Goal: Task Accomplishment & Management: Complete application form

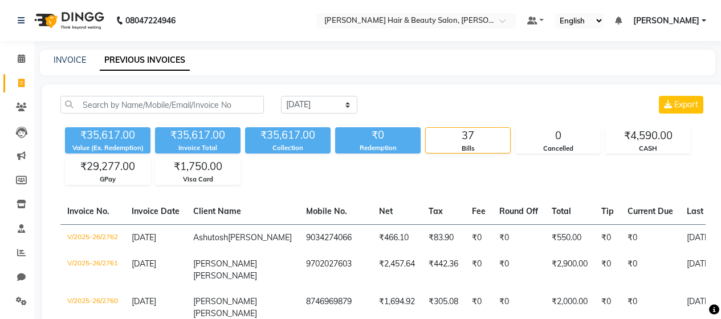
select select "[DATE]"
click at [19, 58] on icon at bounding box center [21, 58] width 7 height 9
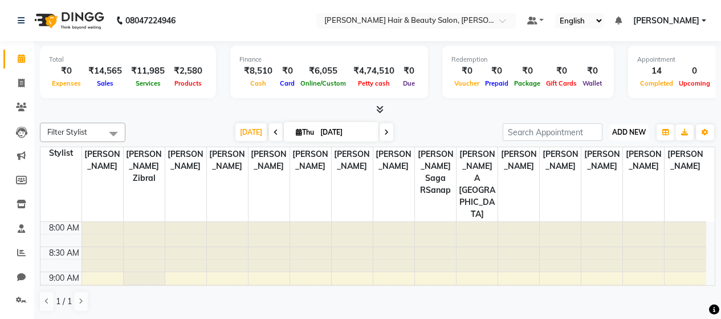
click at [633, 133] on span "ADD NEW" at bounding box center [629, 132] width 34 height 9
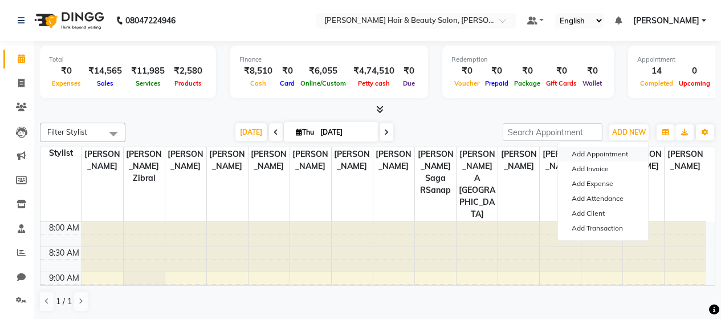
click at [614, 154] on button "Add Appointment" at bounding box center [603, 153] width 90 height 15
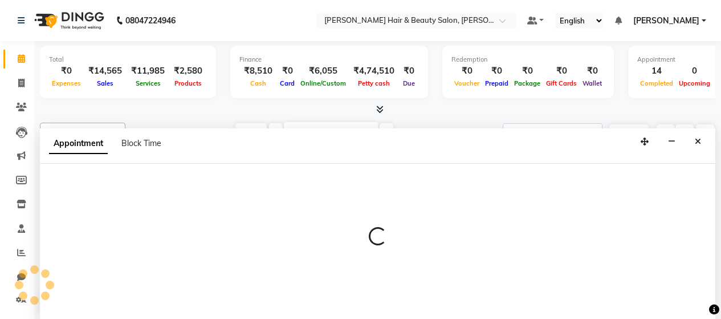
scroll to position [1, 0]
select select "tentative"
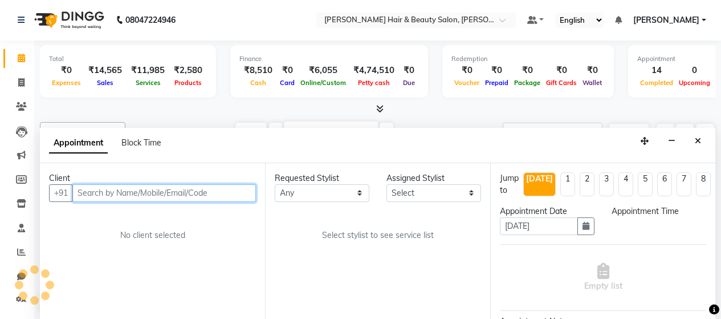
select select "540"
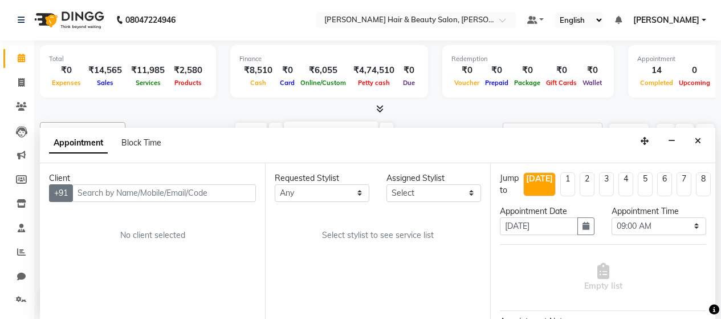
click at [63, 190] on button "+91" at bounding box center [61, 193] width 24 height 18
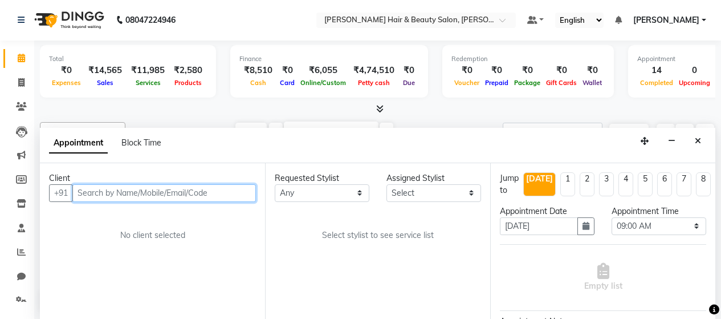
click at [95, 194] on input "text" at bounding box center [164, 193] width 184 height 18
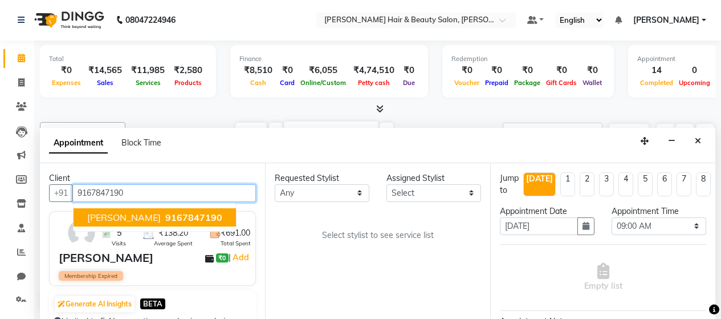
click at [144, 188] on input "9167847190" at bounding box center [164, 193] width 184 height 18
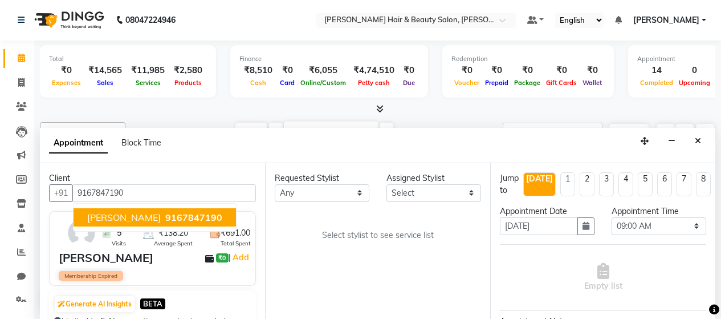
click at [433, 278] on div "Requested Stylist Any [PERSON_NAME] Zibral [PERSON_NAME] [PERSON_NAME] [PERSON_…" at bounding box center [377, 241] width 225 height 156
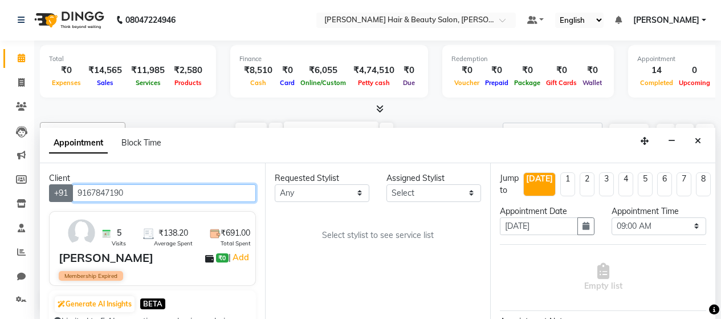
drag, startPoint x: 129, startPoint y: 190, endPoint x: 61, endPoint y: 191, distance: 68.4
click at [61, 191] on div "[PHONE_NUMBER]" at bounding box center [152, 193] width 207 height 18
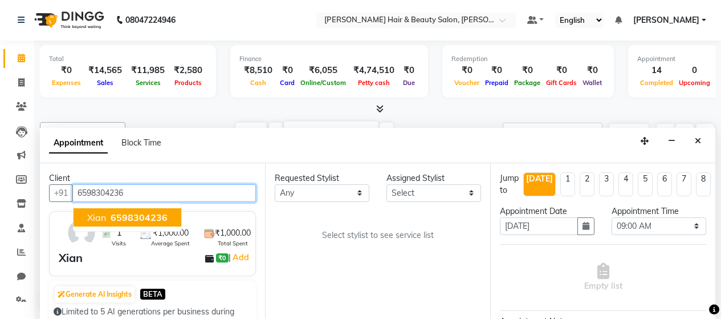
click at [144, 221] on span "6598304236" at bounding box center [139, 216] width 57 height 11
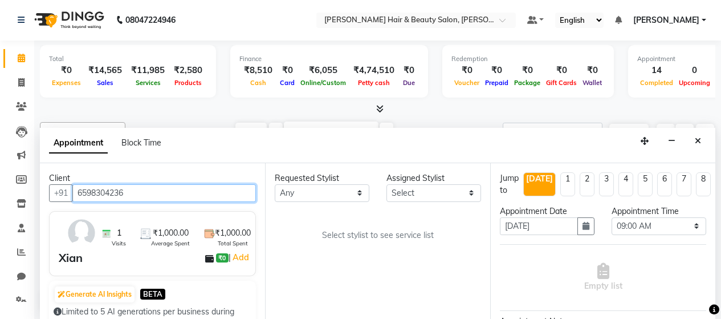
type input "6598304236"
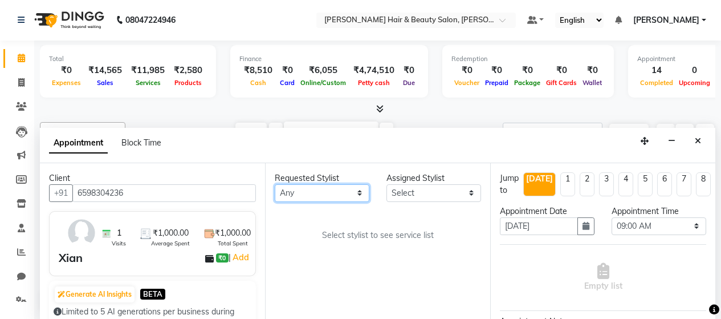
click at [363, 192] on select "Any [PERSON_NAME] Zibral [PERSON_NAME] [PERSON_NAME] [PERSON_NAME] Shetty [PERS…" at bounding box center [322, 193] width 95 height 18
select select "72239"
click at [275, 184] on select "Any [PERSON_NAME] Zibral [PERSON_NAME] [PERSON_NAME] [PERSON_NAME] Shetty [PERS…" at bounding box center [322, 193] width 95 height 18
select select "72239"
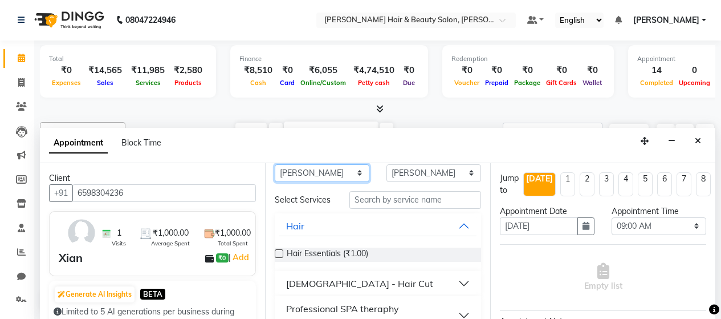
scroll to position [0, 0]
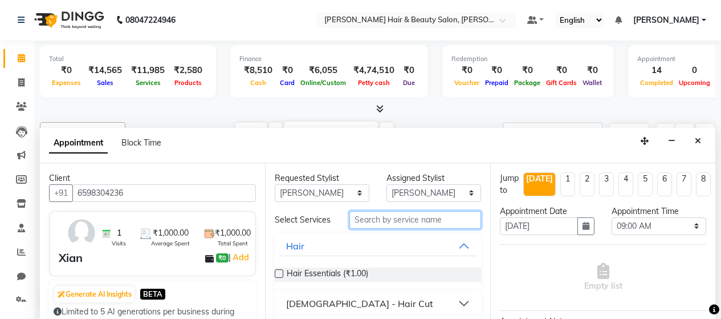
click at [381, 223] on input "text" at bounding box center [415, 220] width 132 height 18
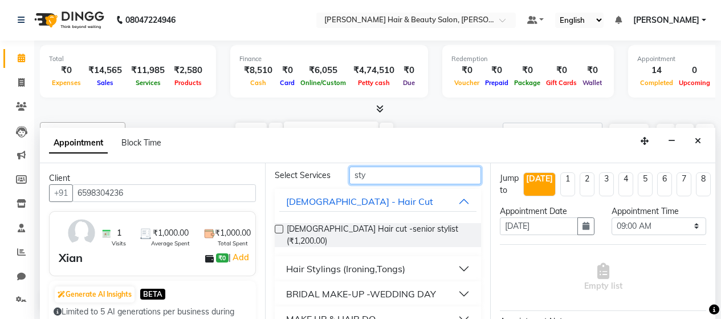
scroll to position [113, 0]
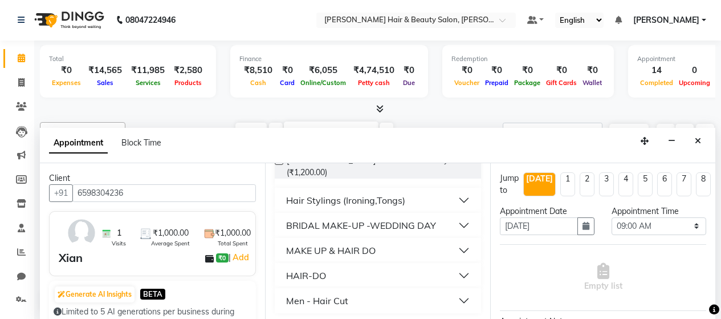
type input "sty"
click at [454, 272] on button "HAIR-DO" at bounding box center [377, 275] width 197 height 21
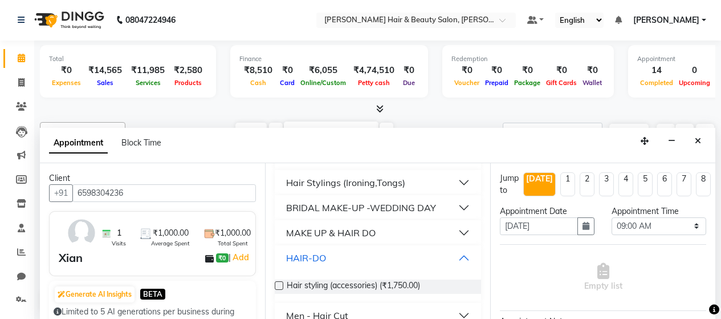
scroll to position [145, 0]
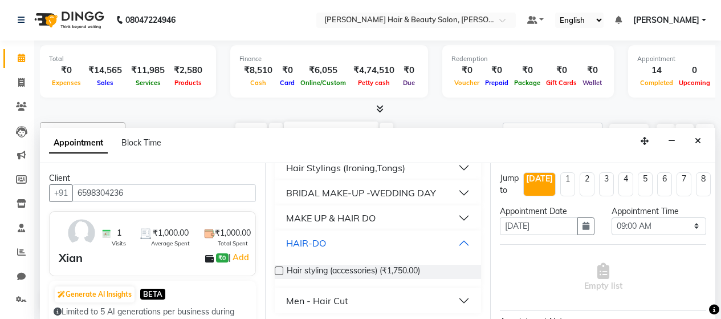
click at [452, 240] on button "HAIR-DO" at bounding box center [377, 243] width 197 height 21
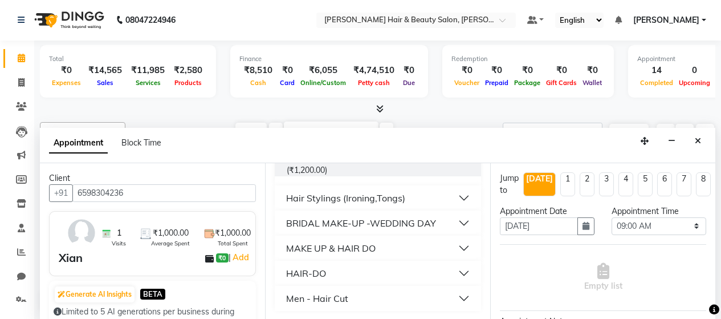
scroll to position [113, 0]
click at [454, 198] on button "Hair Stylings (Ironing,Tongs)" at bounding box center [377, 200] width 197 height 21
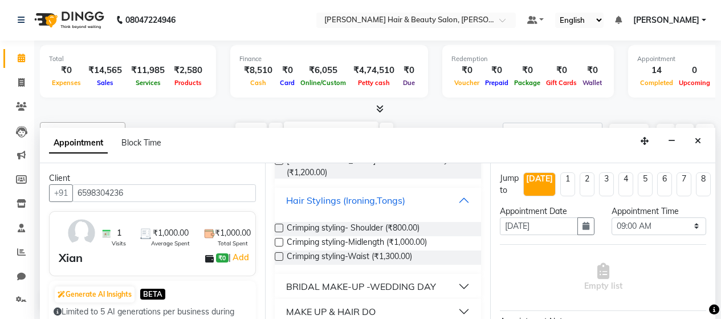
click at [453, 197] on button "Hair Stylings (Ironing,Tongs)" at bounding box center [377, 200] width 197 height 21
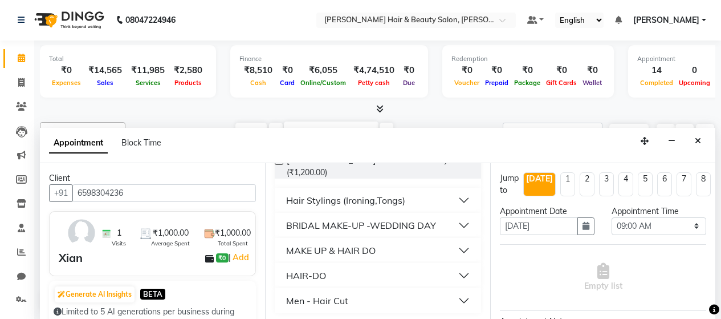
click at [455, 271] on button "HAIR-DO" at bounding box center [377, 275] width 197 height 21
click at [279, 299] on label at bounding box center [279, 303] width 9 height 9
click at [279, 300] on input "checkbox" at bounding box center [278, 303] width 7 height 7
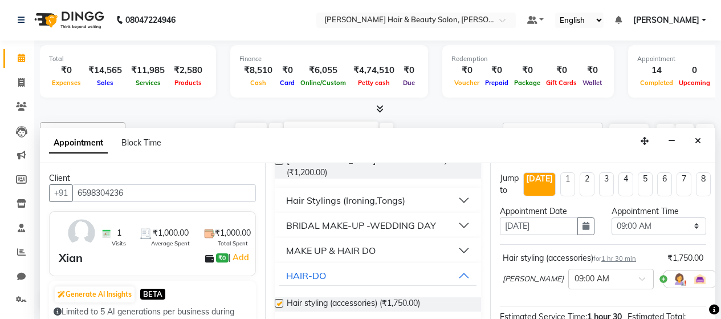
checkbox input "false"
click at [583, 229] on icon "button" at bounding box center [586, 226] width 7 height 8
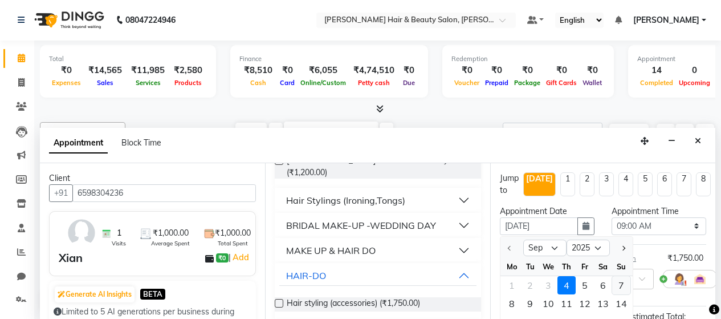
click at [623, 286] on div "7" at bounding box center [621, 285] width 18 height 18
type input "[DATE]"
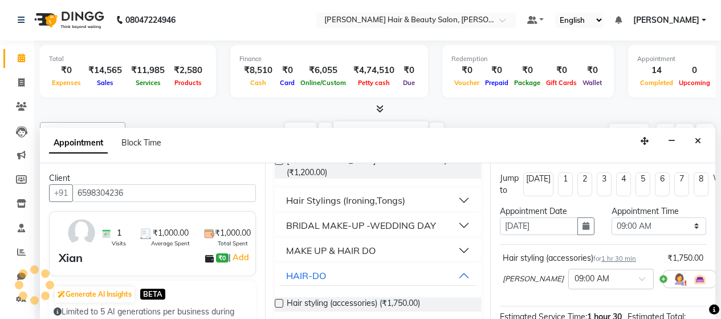
scroll to position [352, 0]
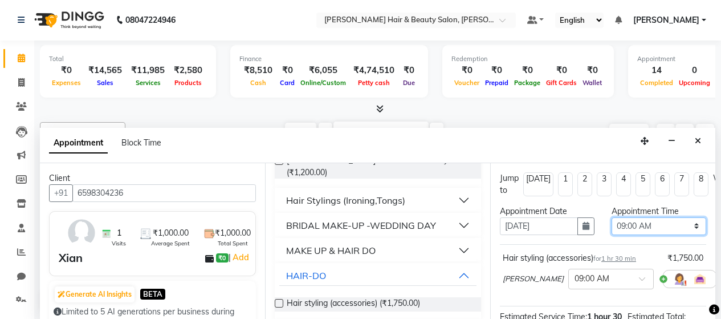
click at [687, 227] on select "Select 09:00 AM 09:15 AM 09:30 AM 09:45 AM 10:00 AM 10:15 AM 10:30 AM 10:45 AM …" at bounding box center [659, 226] width 95 height 18
select select "705"
click at [612, 217] on select "Select 09:00 AM 09:15 AM 09:30 AM 09:45 AM 10:00 AM 10:15 AM 10:30 AM 10:45 AM …" at bounding box center [659, 226] width 95 height 18
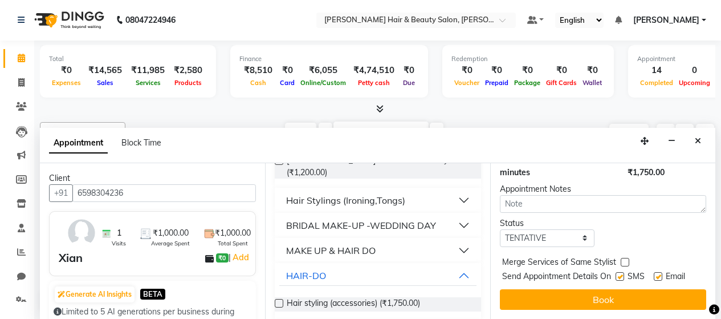
scroll to position [166, 0]
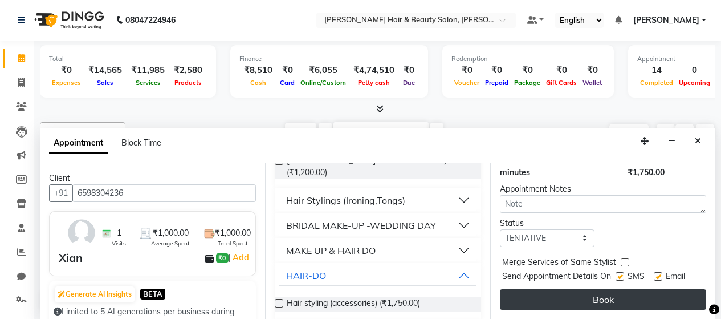
click at [596, 294] on button "Book" at bounding box center [603, 299] width 206 height 21
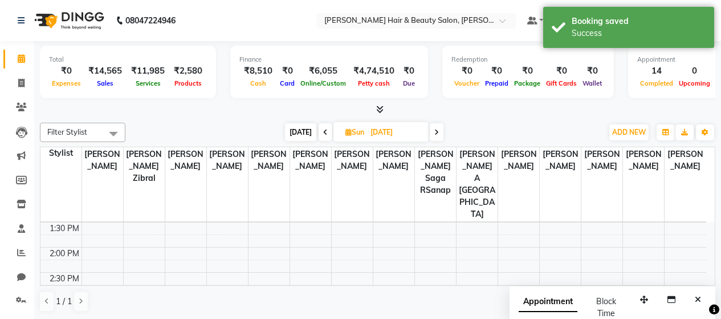
scroll to position [181, 0]
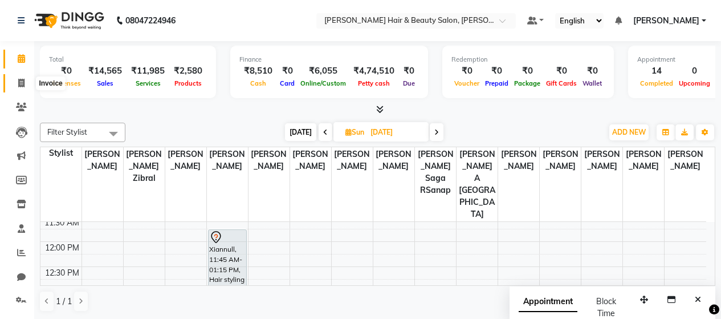
click at [23, 80] on icon at bounding box center [21, 83] width 6 height 9
select select "service"
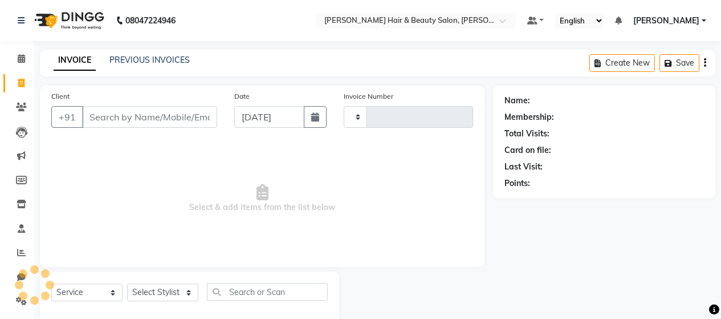
type input "2774"
select select "7927"
click at [116, 119] on input "Client" at bounding box center [149, 117] width 135 height 22
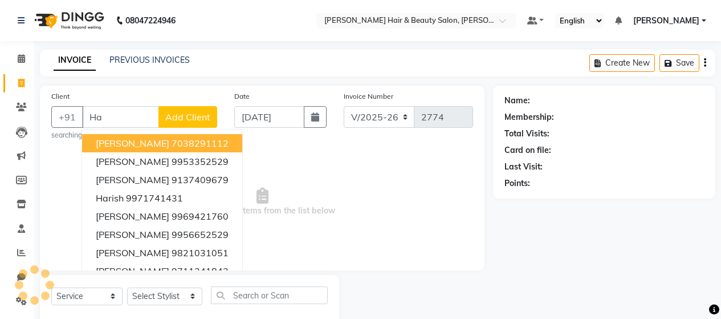
type input "H"
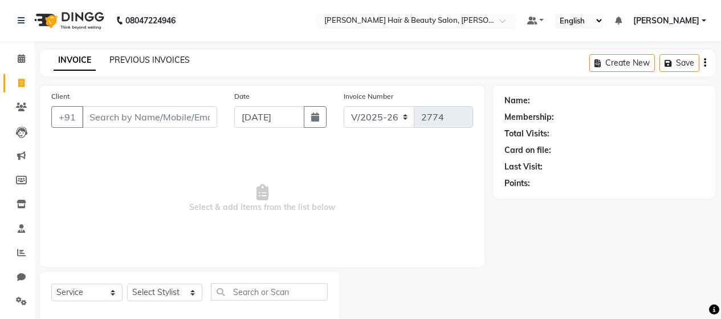
click at [144, 58] on link "PREVIOUS INVOICES" at bounding box center [149, 60] width 80 height 10
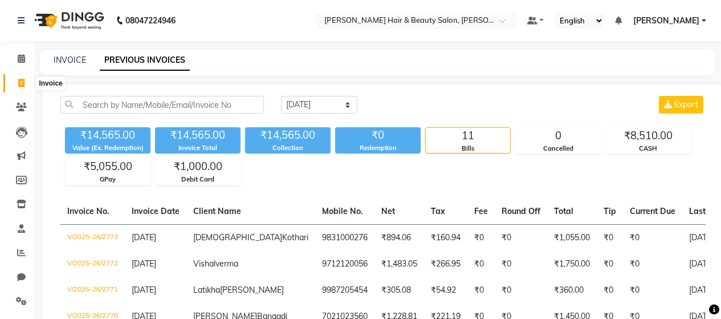
click at [20, 84] on icon at bounding box center [21, 83] width 6 height 9
select select "service"
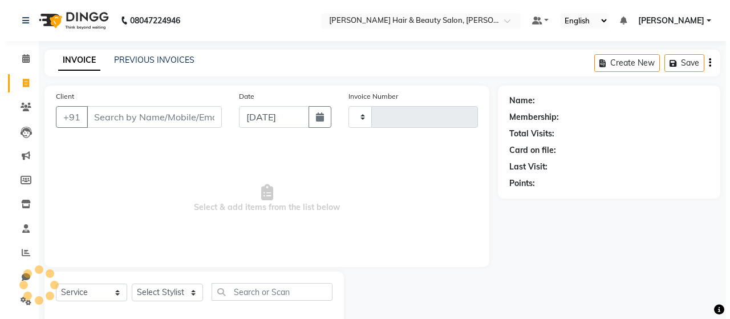
scroll to position [24, 0]
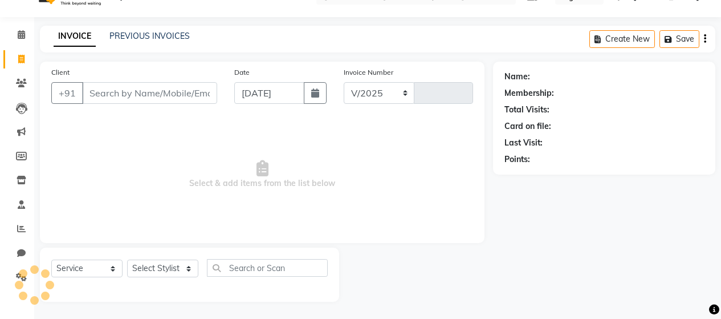
select select "7927"
type input "2774"
click at [140, 96] on input "Client" at bounding box center [149, 93] width 135 height 22
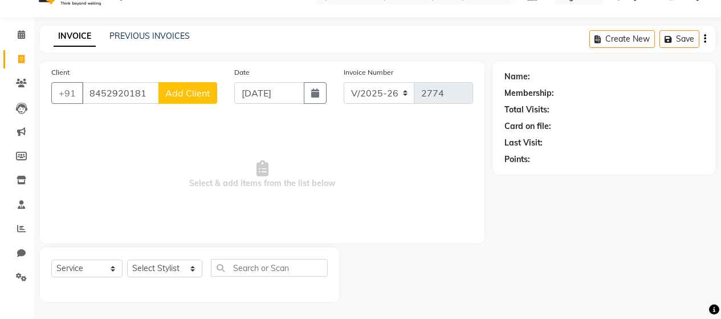
type input "8452920181"
click at [190, 84] on button "Add Client" at bounding box center [187, 93] width 59 height 22
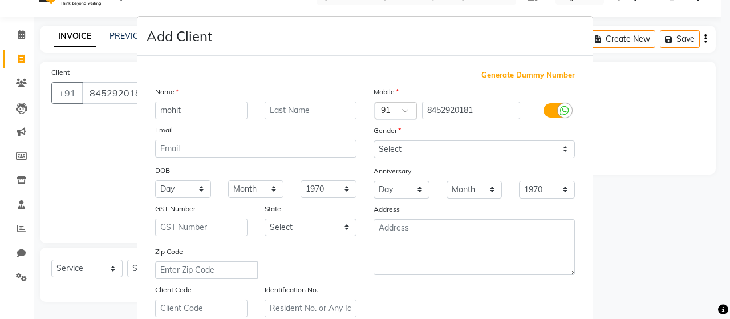
click at [161, 109] on input "mohit" at bounding box center [201, 110] width 92 height 18
type input "Mohit"
click at [281, 107] on input "text" at bounding box center [310, 110] width 92 height 18
type input "p"
type input "Parmar"
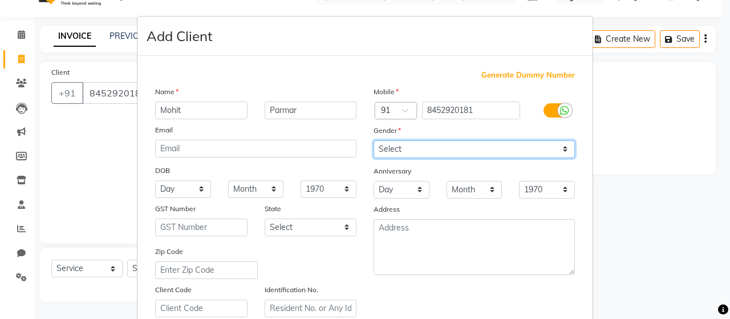
click at [557, 146] on select "Select [DEMOGRAPHIC_DATA] [DEMOGRAPHIC_DATA] Other Prefer Not To Say" at bounding box center [473, 149] width 201 height 18
select select "[DEMOGRAPHIC_DATA]"
click at [373, 140] on select "Select [DEMOGRAPHIC_DATA] [DEMOGRAPHIC_DATA] Other Prefer Not To Say" at bounding box center [473, 149] width 201 height 18
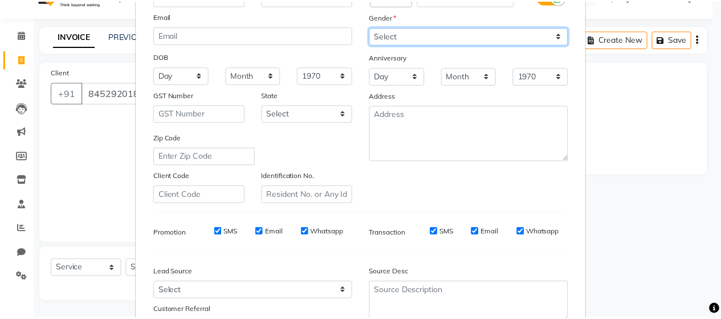
scroll to position [207, 0]
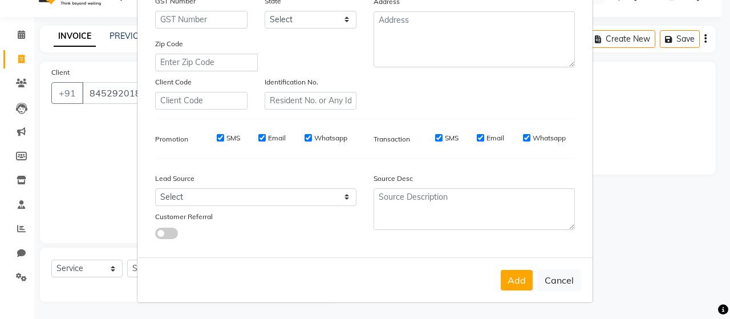
click at [226, 135] on label "SMS" at bounding box center [233, 138] width 14 height 10
click at [224, 135] on input "SMS" at bounding box center [220, 137] width 7 height 7
checkbox input "false"
click at [270, 137] on label "Email" at bounding box center [277, 138] width 18 height 10
click at [266, 137] on input "Email" at bounding box center [261, 137] width 7 height 7
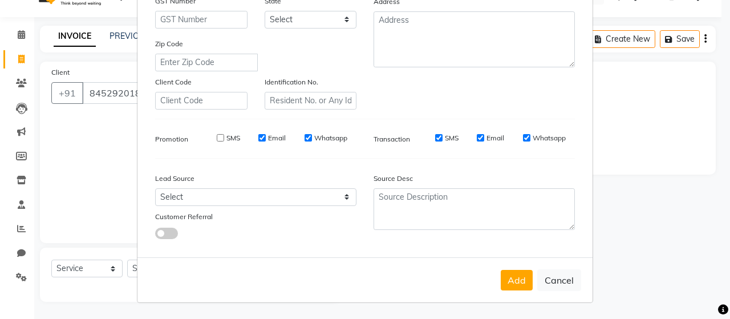
checkbox input "false"
click at [332, 137] on label "Whatsapp" at bounding box center [330, 138] width 33 height 10
click at [312, 137] on input "Whatsapp" at bounding box center [307, 137] width 7 height 7
checkbox input "false"
click at [446, 135] on label "SMS" at bounding box center [452, 138] width 14 height 10
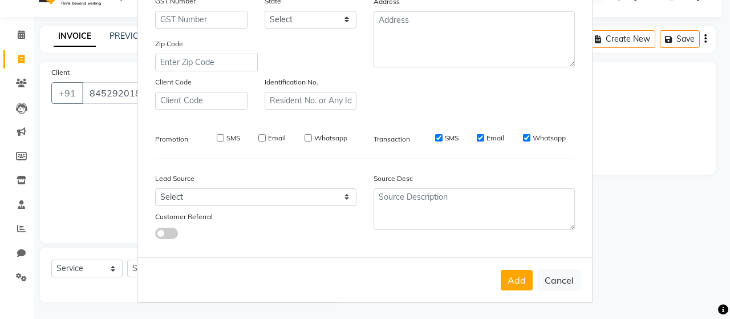
click at [442, 135] on input "SMS" at bounding box center [438, 137] width 7 height 7
checkbox input "false"
click at [488, 136] on label "Email" at bounding box center [495, 138] width 18 height 10
click at [484, 136] on input "Email" at bounding box center [480, 137] width 7 height 7
checkbox input "false"
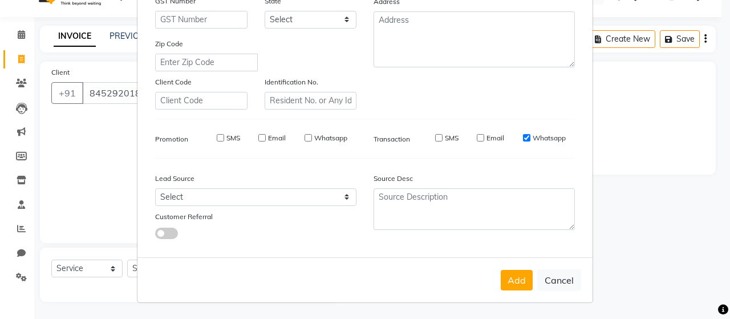
click at [538, 135] on label "Whatsapp" at bounding box center [548, 138] width 33 height 10
click at [530, 135] on input "Whatsapp" at bounding box center [526, 137] width 7 height 7
checkbox input "false"
click at [515, 270] on button "Add" at bounding box center [516, 280] width 32 height 21
select select
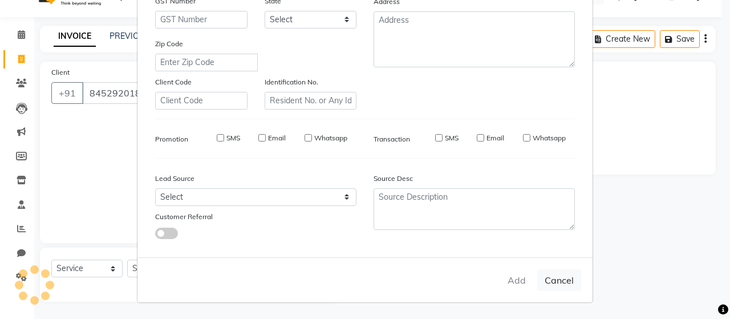
select select
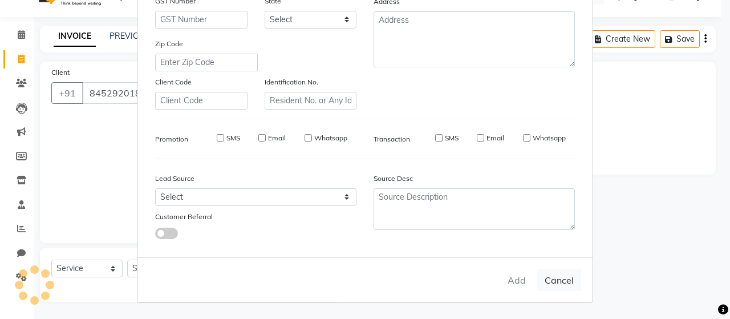
select select
checkbox input "false"
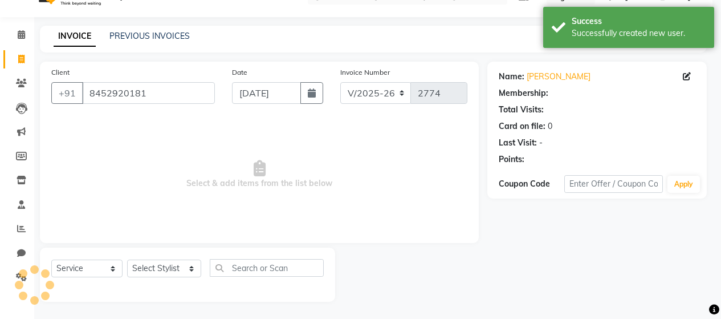
select select "1: Object"
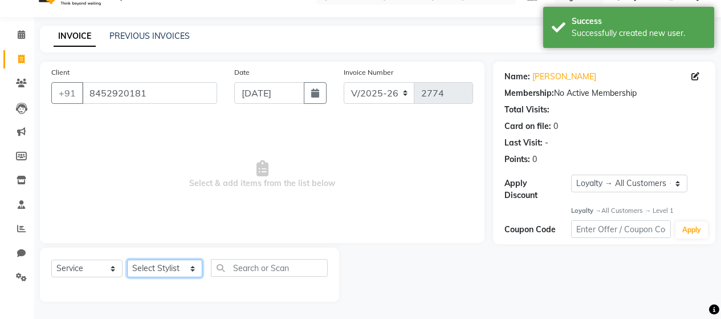
click at [192, 269] on select "Select Stylist [PERSON_NAME] Zibral [PERSON_NAME] [PERSON_NAME] [PERSON_NAME] […" at bounding box center [164, 268] width 75 height 18
select select "72245"
click at [127, 259] on select "Select Stylist [PERSON_NAME] Zibral [PERSON_NAME] [PERSON_NAME] [PERSON_NAME] […" at bounding box center [164, 268] width 75 height 18
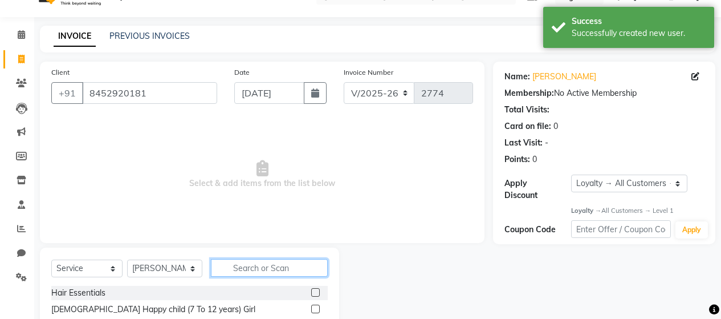
click at [305, 264] on input "text" at bounding box center [269, 268] width 117 height 18
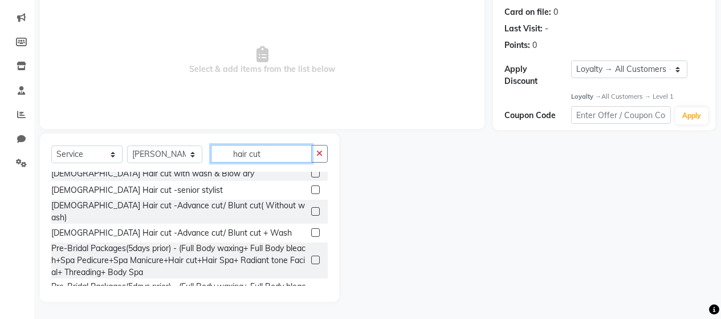
scroll to position [239, 0]
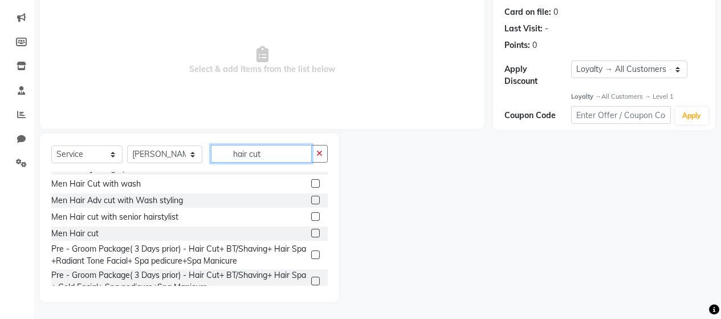
type input "hair cut"
click at [311, 229] on label at bounding box center [315, 233] width 9 height 9
click at [311, 230] on input "checkbox" at bounding box center [314, 233] width 7 height 7
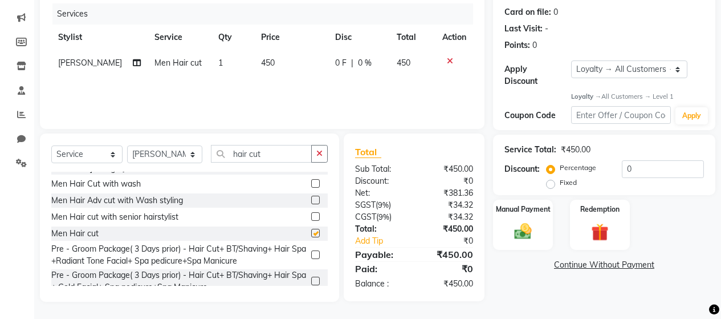
checkbox input "false"
click at [526, 223] on img at bounding box center [522, 231] width 29 height 21
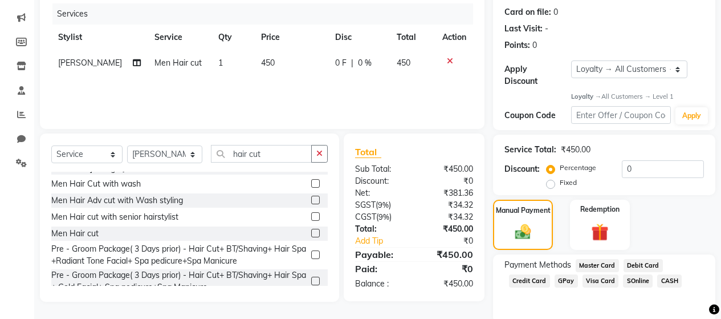
click at [569, 274] on span "GPay" at bounding box center [566, 280] width 23 height 13
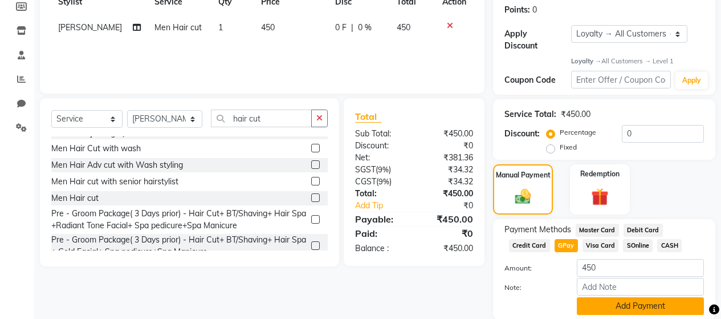
scroll to position [205, 0]
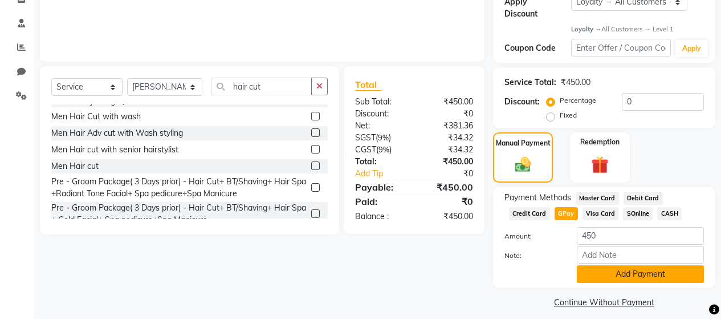
click at [587, 267] on button "Add Payment" at bounding box center [640, 274] width 127 height 18
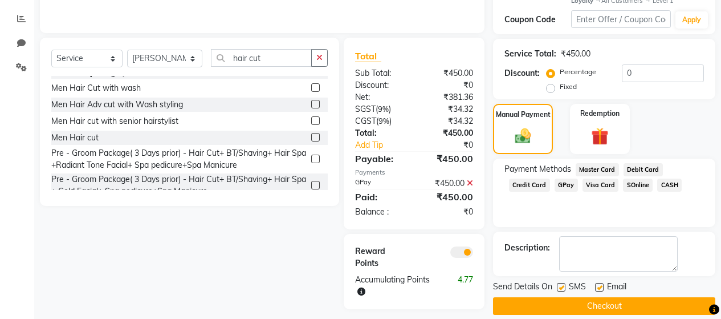
scroll to position [241, 0]
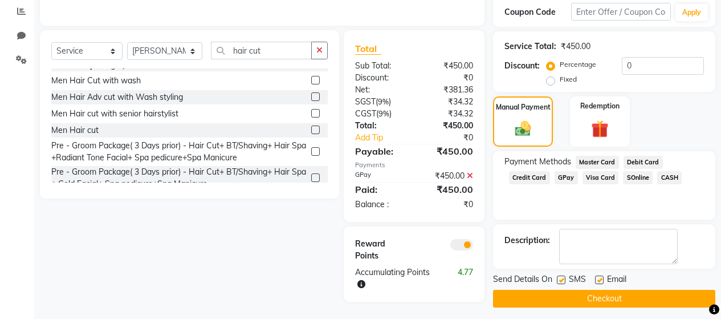
click at [564, 275] on label at bounding box center [561, 279] width 9 height 9
click at [564, 276] on input "checkbox" at bounding box center [560, 279] width 7 height 7
checkbox input "false"
click at [596, 275] on label at bounding box center [599, 279] width 9 height 9
click at [596, 276] on input "checkbox" at bounding box center [598, 279] width 7 height 7
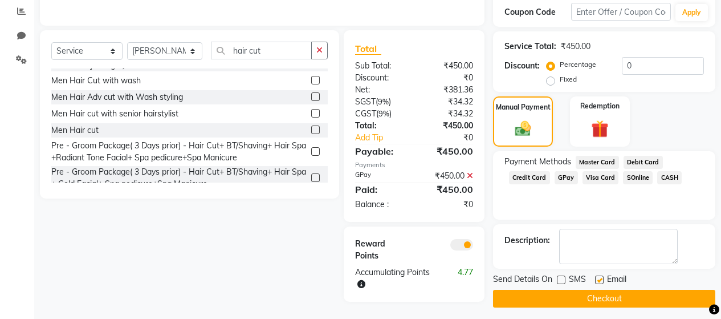
checkbox input "false"
click at [595, 290] on button "Checkout" at bounding box center [604, 299] width 222 height 18
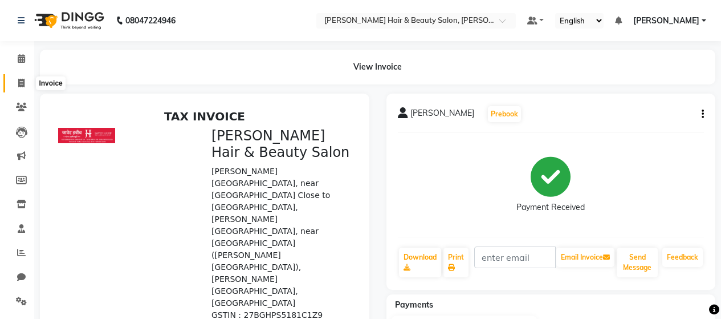
click at [18, 84] on icon at bounding box center [21, 83] width 6 height 9
select select "service"
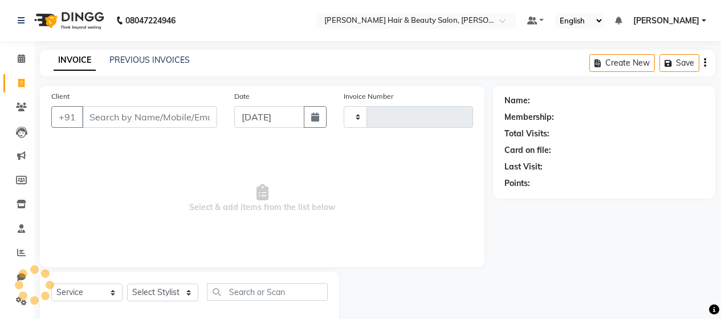
scroll to position [24, 0]
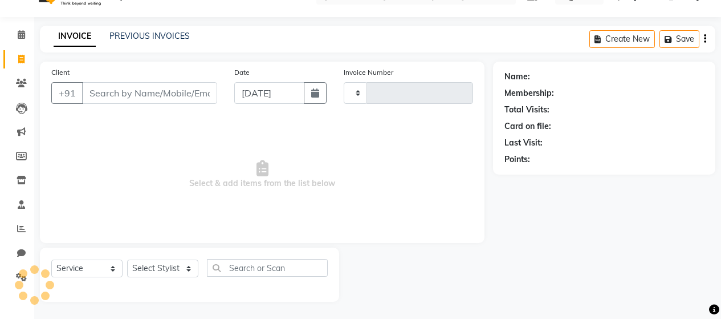
click at [125, 88] on input "Client" at bounding box center [149, 93] width 135 height 22
type input "2775"
select select "7927"
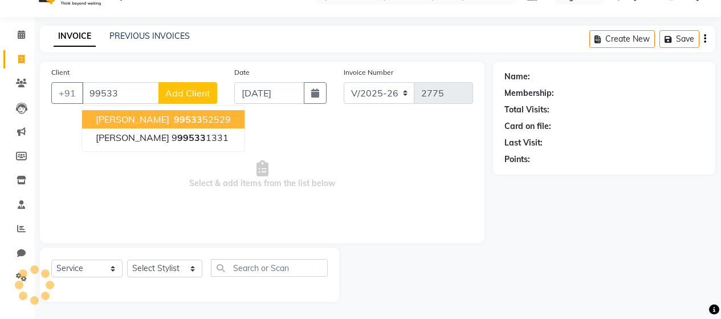
click at [141, 118] on span "[PERSON_NAME]" at bounding box center [133, 118] width 74 height 11
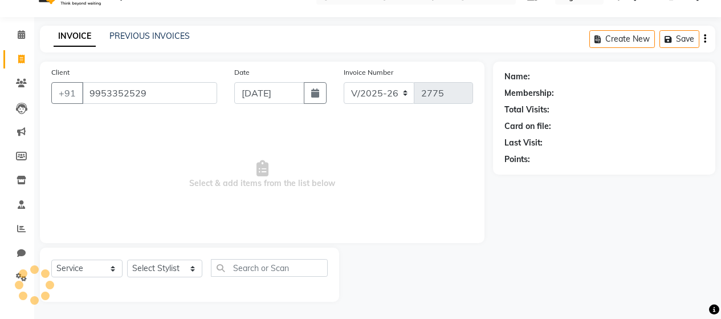
type input "9953352529"
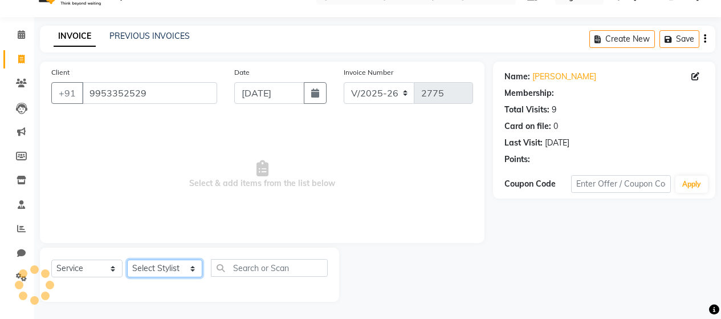
click at [187, 264] on select "Select Stylist [PERSON_NAME] Zibral [PERSON_NAME] [PERSON_NAME] [PERSON_NAME] […" at bounding box center [164, 268] width 75 height 18
select select "2: Object"
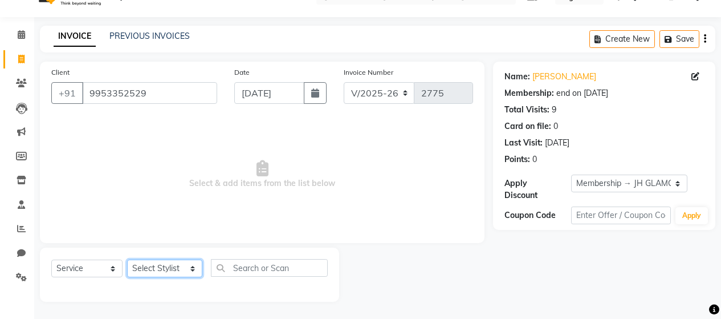
select select "72241"
click at [127, 259] on select "Select Stylist [PERSON_NAME] Zibral [PERSON_NAME] [PERSON_NAME] [PERSON_NAME] […" at bounding box center [164, 268] width 75 height 18
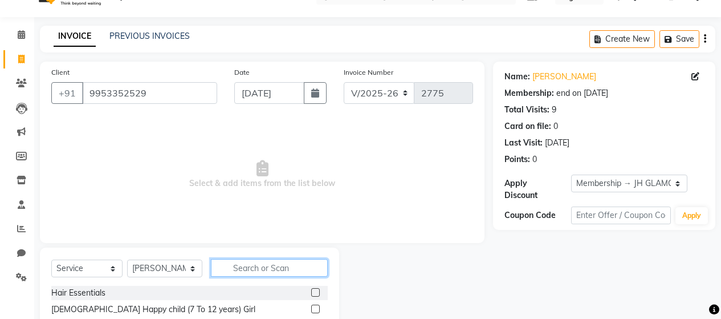
click at [279, 269] on input "text" at bounding box center [269, 268] width 117 height 18
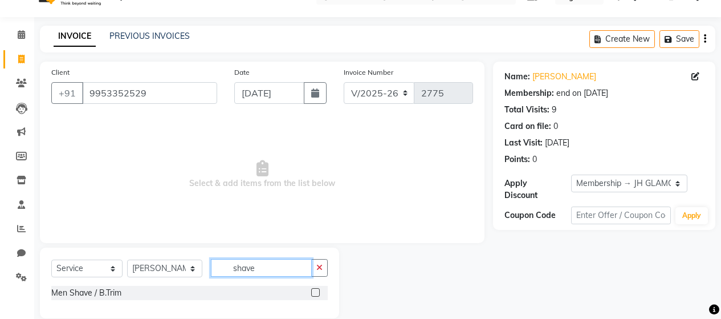
scroll to position [40, 0]
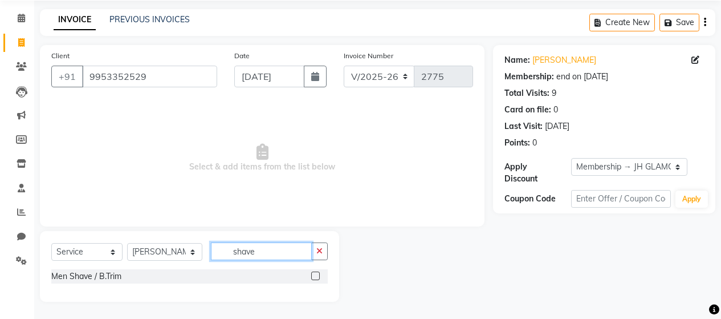
type input "shave"
click at [315, 277] on label at bounding box center [315, 275] width 9 height 9
click at [315, 277] on input "checkbox" at bounding box center [314, 275] width 7 height 7
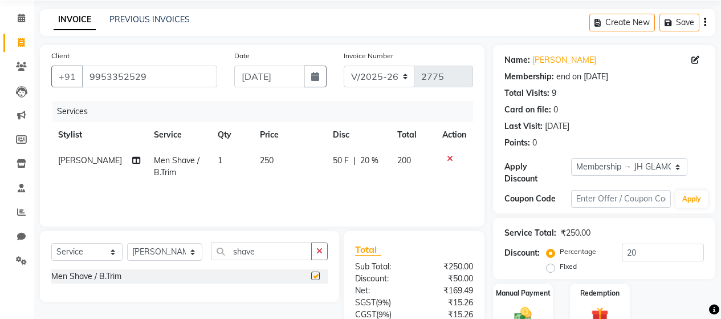
checkbox input "false"
click at [266, 249] on input "shave" at bounding box center [261, 251] width 101 height 18
type input "s"
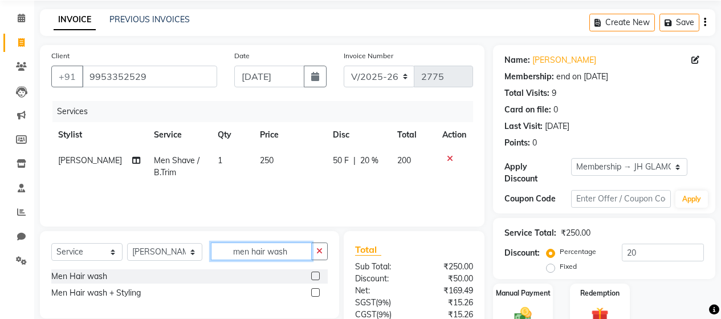
type input "men hair wash"
click at [314, 277] on label at bounding box center [315, 275] width 9 height 9
click at [314, 277] on input "checkbox" at bounding box center [314, 275] width 7 height 7
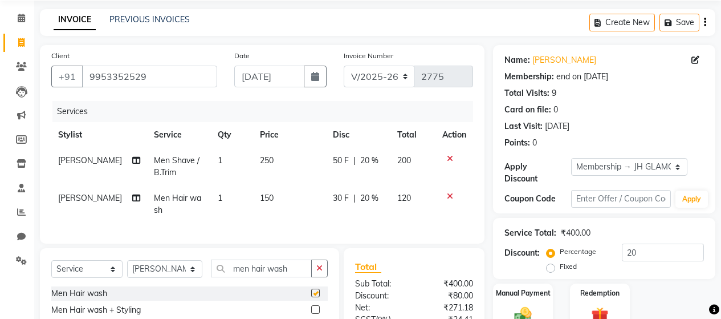
checkbox input "false"
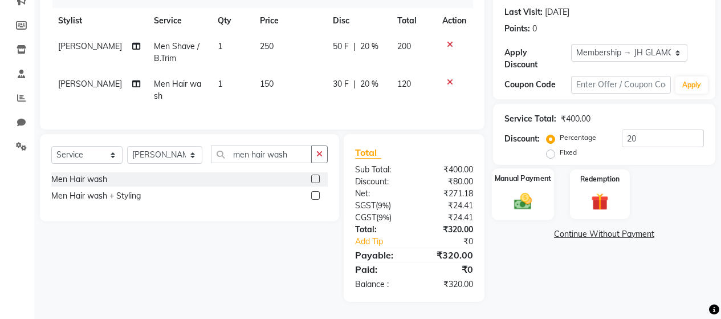
click at [530, 190] on img at bounding box center [522, 200] width 29 height 21
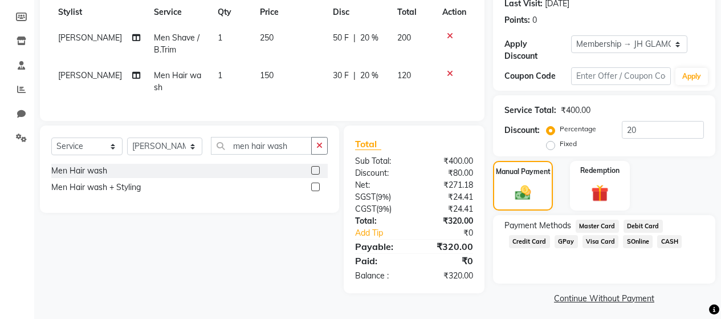
click at [637, 219] on span "Debit Card" at bounding box center [643, 225] width 39 height 13
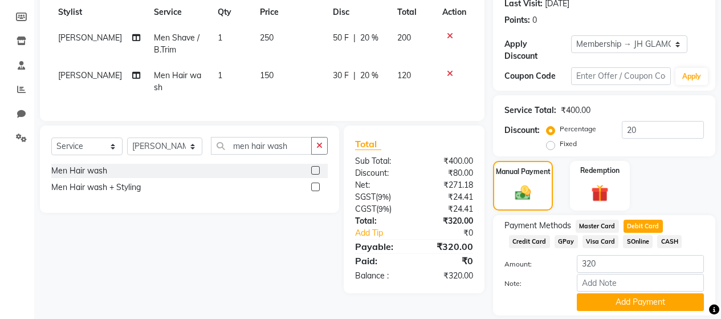
scroll to position [191, 0]
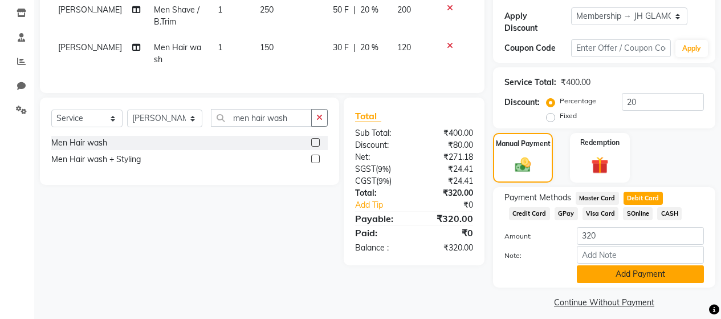
click at [624, 265] on button "Add Payment" at bounding box center [640, 274] width 127 height 18
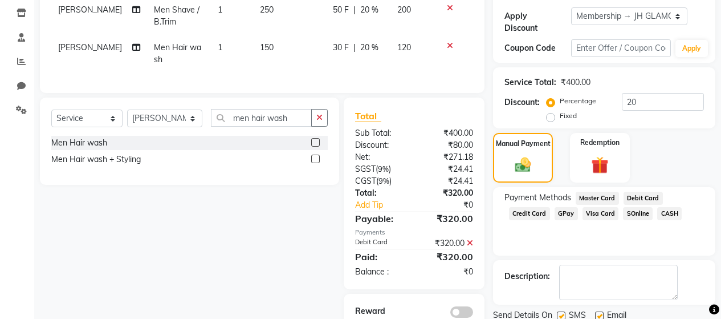
scroll to position [238, 0]
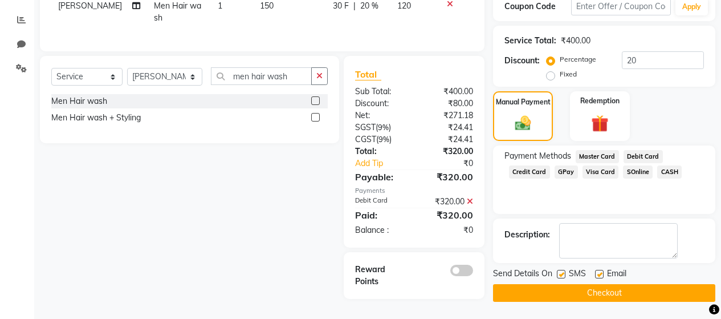
click at [559, 270] on label at bounding box center [561, 274] width 9 height 9
click at [559, 271] on input "checkbox" at bounding box center [560, 274] width 7 height 7
checkbox input "false"
click at [599, 270] on label at bounding box center [599, 274] width 9 height 9
click at [599, 271] on input "checkbox" at bounding box center [598, 274] width 7 height 7
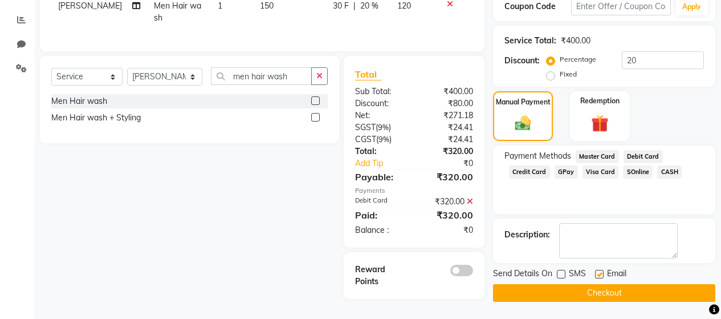
checkbox input "false"
click at [591, 284] on button "Checkout" at bounding box center [604, 293] width 222 height 18
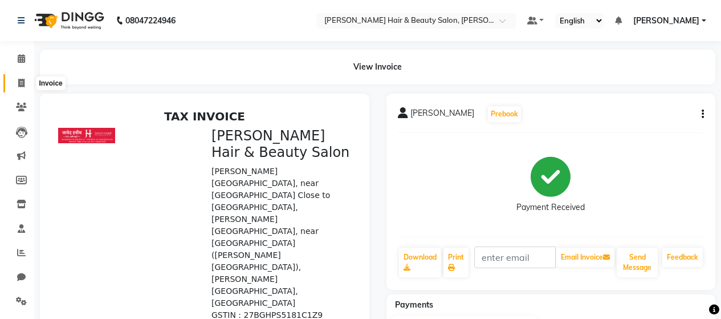
click at [21, 84] on icon at bounding box center [21, 83] width 6 height 9
select select "service"
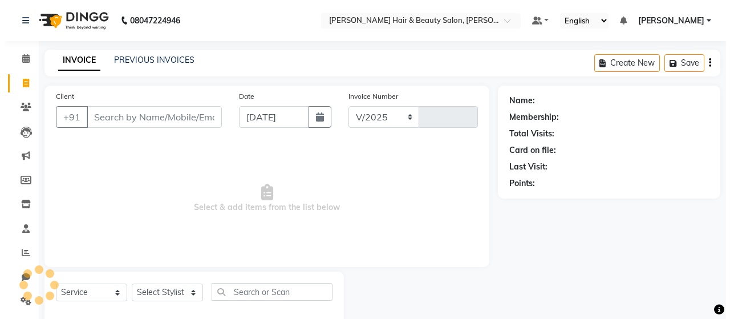
scroll to position [24, 0]
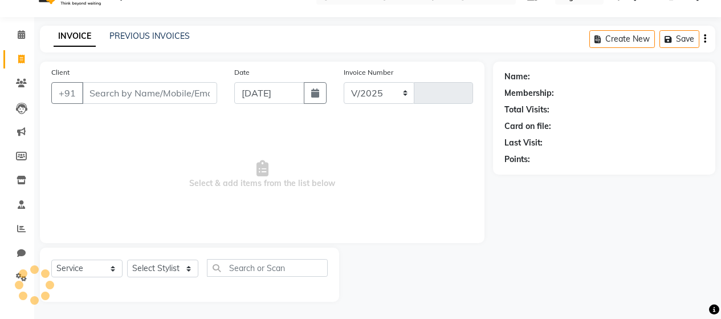
select select "7927"
type input "2776"
click at [122, 91] on input "Client" at bounding box center [149, 93] width 135 height 22
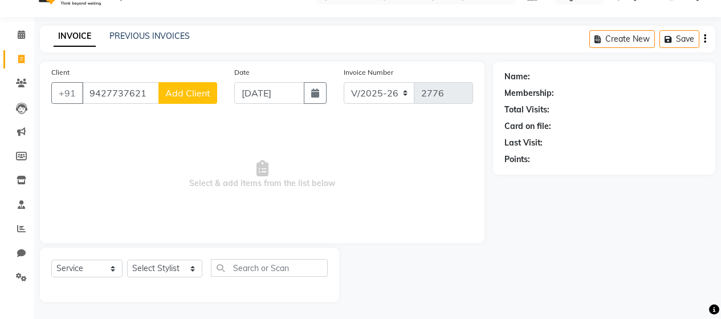
type input "9427737621"
click at [180, 89] on span "Add Client" at bounding box center [187, 92] width 45 height 11
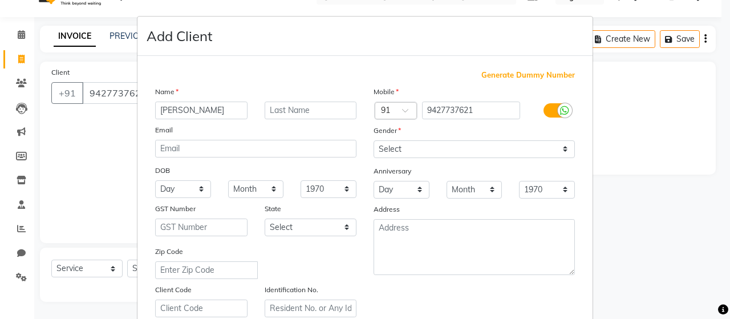
type input "[PERSON_NAME]"
click at [274, 111] on input "text" at bounding box center [310, 110] width 92 height 18
type input "K"
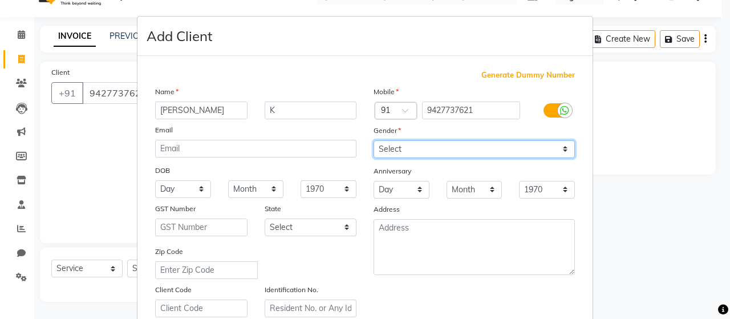
click at [557, 148] on select "Select [DEMOGRAPHIC_DATA] [DEMOGRAPHIC_DATA] Other Prefer Not To Say" at bounding box center [473, 149] width 201 height 18
select select "[DEMOGRAPHIC_DATA]"
click at [373, 140] on select "Select [DEMOGRAPHIC_DATA] [DEMOGRAPHIC_DATA] Other Prefer Not To Say" at bounding box center [473, 149] width 201 height 18
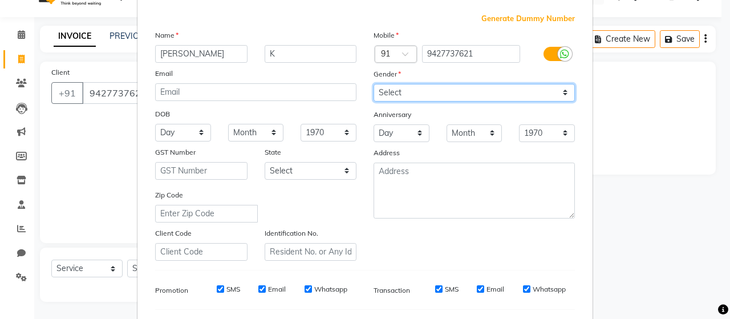
scroll to position [171, 0]
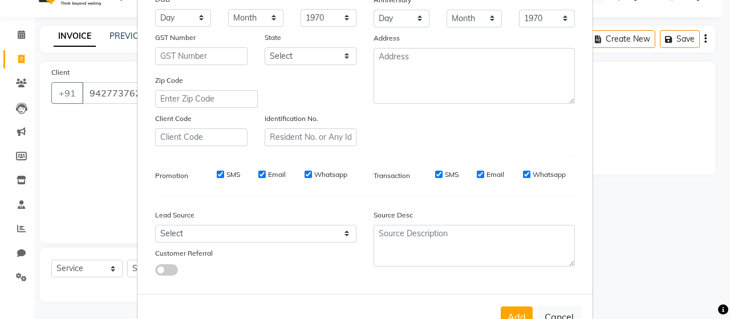
click at [230, 175] on label "SMS" at bounding box center [233, 174] width 14 height 10
click at [224, 175] on input "SMS" at bounding box center [220, 173] width 7 height 7
checkbox input "false"
drag, startPoint x: 270, startPoint y: 173, endPoint x: 291, endPoint y: 174, distance: 21.1
click at [271, 173] on label "Email" at bounding box center [277, 174] width 18 height 10
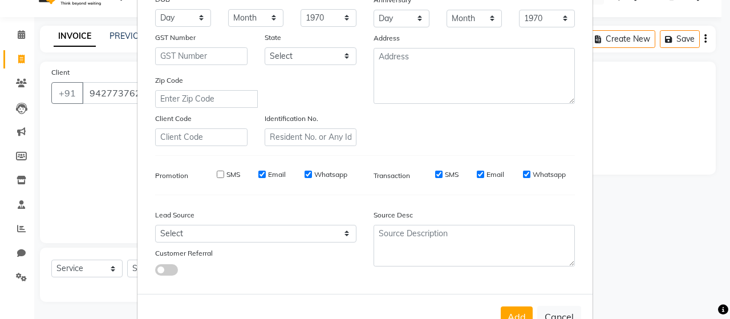
click at [320, 172] on label "Whatsapp" at bounding box center [330, 174] width 33 height 10
click at [312, 172] on input "Whatsapp" at bounding box center [307, 173] width 7 height 7
checkbox input "false"
click at [268, 170] on label "Email" at bounding box center [277, 174] width 18 height 10
click at [266, 170] on input "Email" at bounding box center [261, 173] width 7 height 7
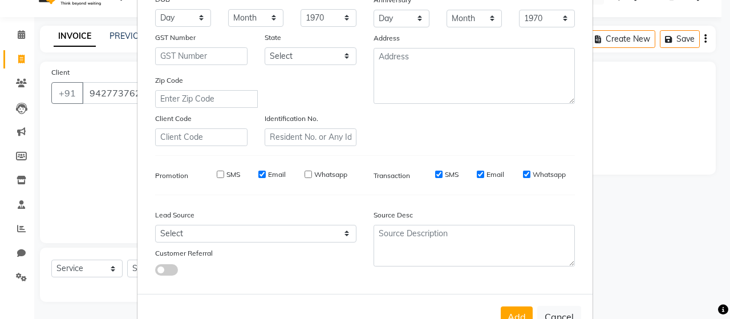
checkbox input "false"
click at [445, 174] on label "SMS" at bounding box center [452, 174] width 14 height 10
click at [442, 174] on input "SMS" at bounding box center [438, 173] width 7 height 7
checkbox input "false"
drag, startPoint x: 492, startPoint y: 174, endPoint x: 506, endPoint y: 177, distance: 13.3
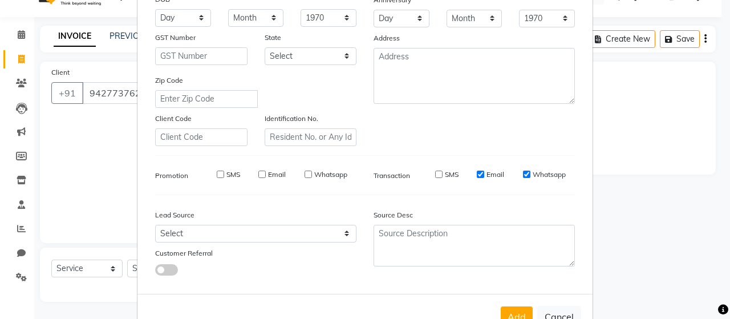
click at [494, 174] on label "Email" at bounding box center [495, 174] width 18 height 10
click at [484, 174] on input "Email" at bounding box center [480, 173] width 7 height 7
checkbox input "false"
click at [535, 172] on label "Whatsapp" at bounding box center [548, 174] width 33 height 10
click at [530, 172] on input "Whatsapp" at bounding box center [526, 173] width 7 height 7
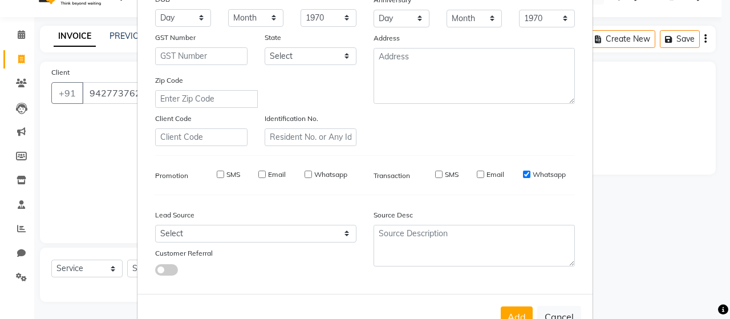
checkbox input "false"
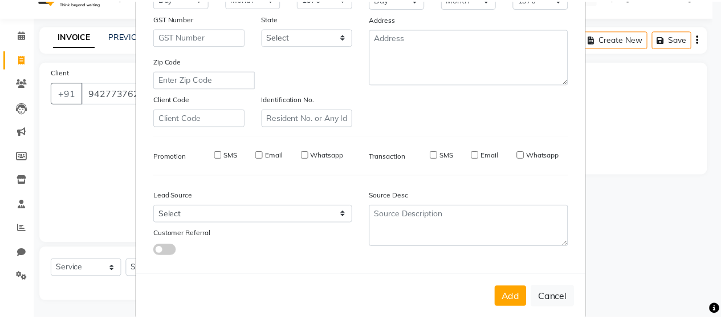
scroll to position [207, 0]
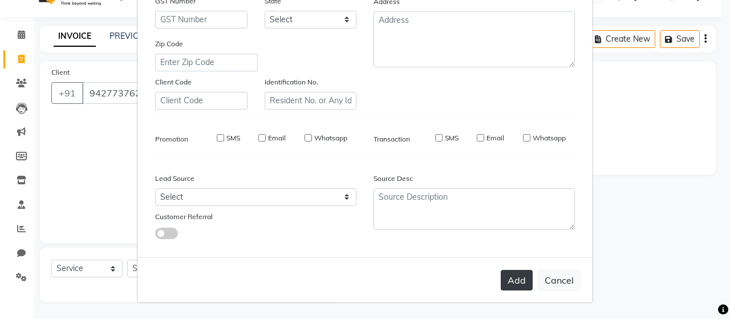
click at [519, 282] on button "Add" at bounding box center [516, 280] width 32 height 21
select select
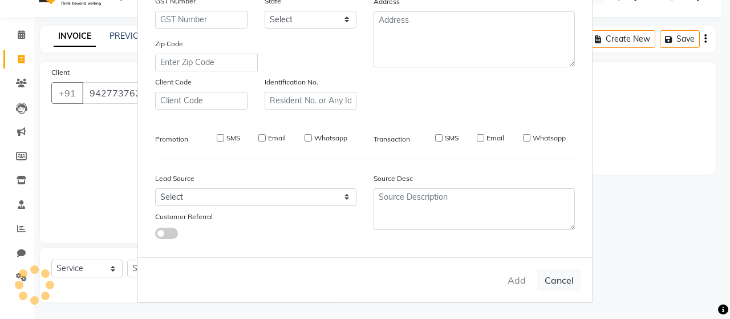
select select
checkbox input "false"
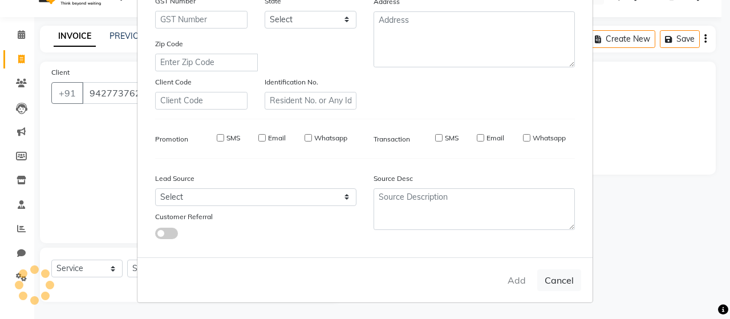
checkbox input "false"
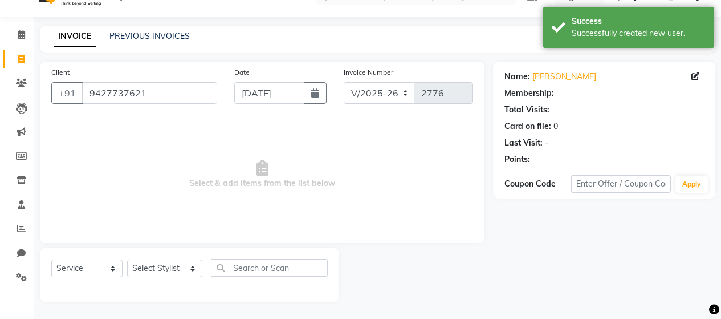
select select "1: Object"
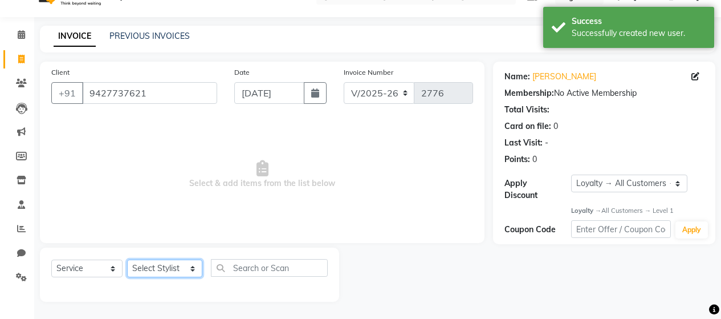
click at [188, 266] on select "Select Stylist [PERSON_NAME] Zibral [PERSON_NAME] [PERSON_NAME] [PERSON_NAME] […" at bounding box center [164, 268] width 75 height 18
select select "72244"
click at [127, 259] on select "Select Stylist [PERSON_NAME] Zibral [PERSON_NAME] [PERSON_NAME] [PERSON_NAME] […" at bounding box center [164, 268] width 75 height 18
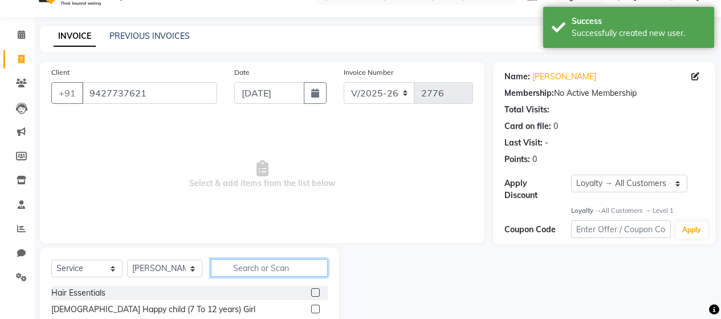
click at [279, 266] on input "text" at bounding box center [269, 268] width 117 height 18
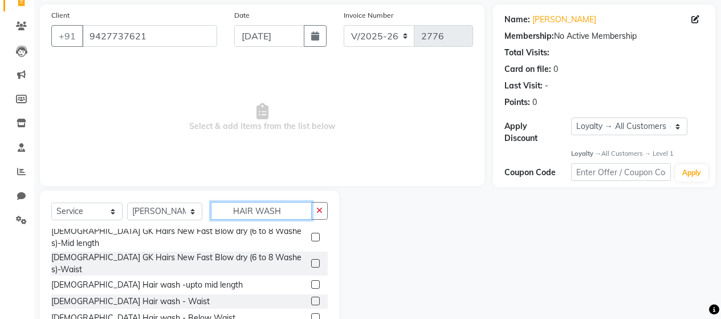
scroll to position [114, 0]
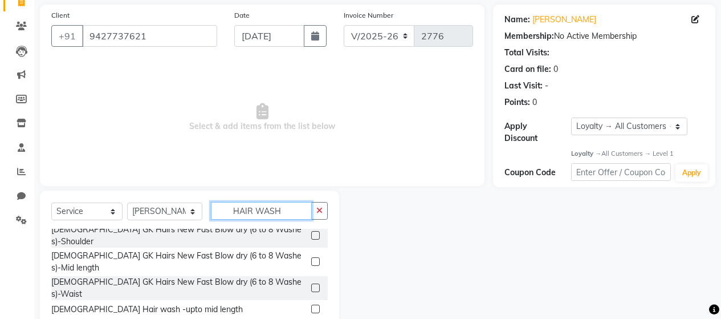
type input "HAIR WASH"
click at [311, 304] on label at bounding box center [315, 308] width 9 height 9
click at [311, 306] on input "checkbox" at bounding box center [314, 309] width 7 height 7
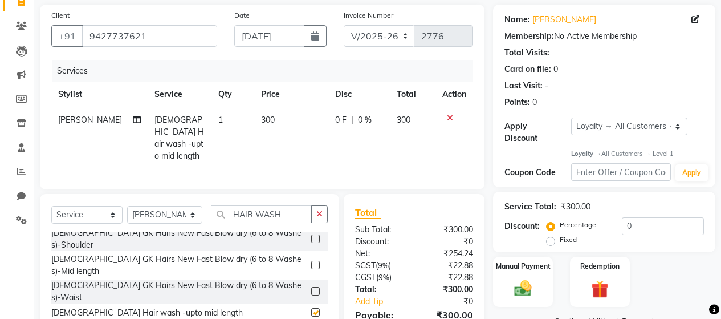
checkbox input "false"
click at [282, 92] on th "Price" at bounding box center [291, 95] width 74 height 26
click at [277, 118] on td "300" at bounding box center [291, 138] width 74 height 62
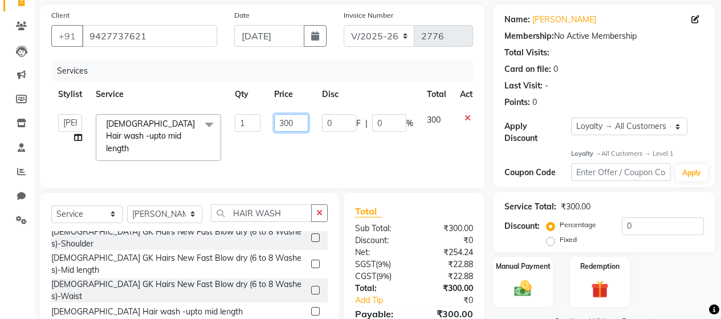
click at [284, 120] on input "300" at bounding box center [291, 123] width 34 height 18
type input "500"
click at [322, 143] on tr "[PERSON_NAME] Zibral [PERSON_NAME] [PERSON_NAME] [PERSON_NAME] [PERSON_NAME] [P…" at bounding box center [270, 137] width 439 height 60
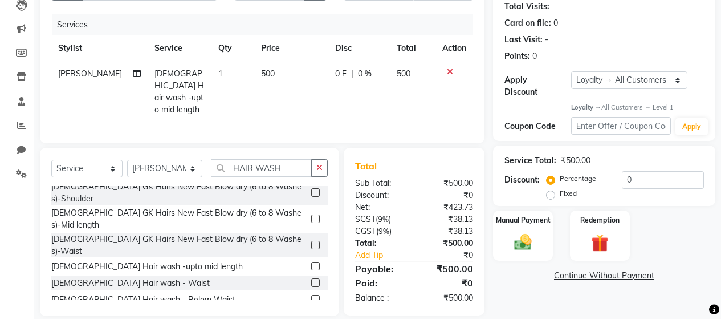
scroll to position [138, 0]
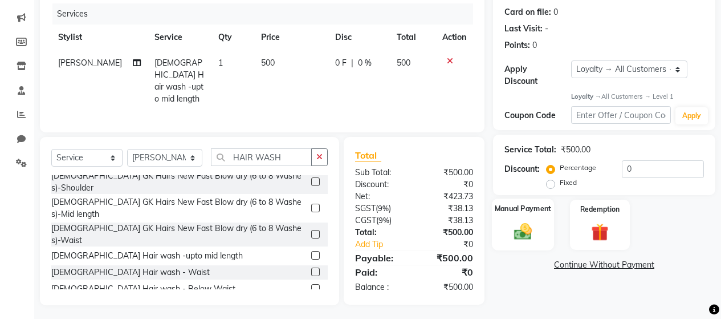
click at [522, 224] on img at bounding box center [522, 231] width 29 height 21
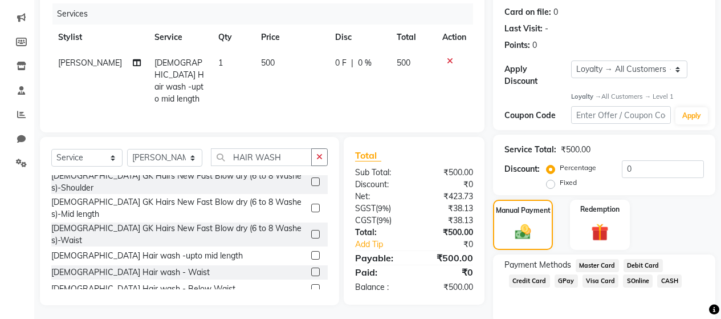
click at [558, 274] on span "GPay" at bounding box center [566, 280] width 23 height 13
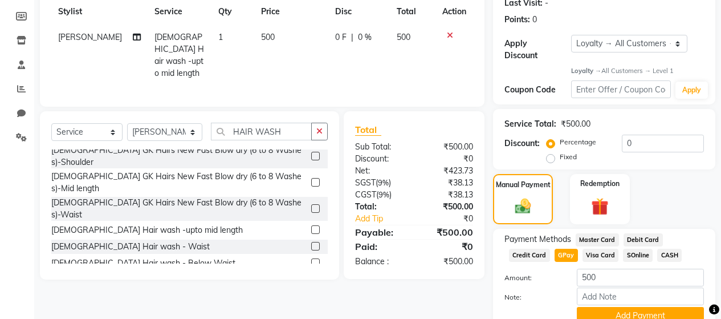
scroll to position [205, 0]
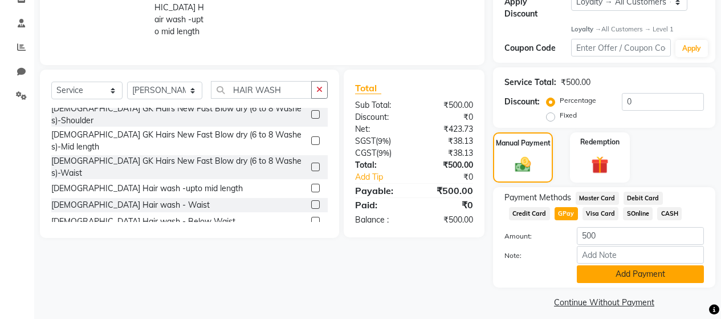
click at [600, 266] on button "Add Payment" at bounding box center [640, 274] width 127 height 18
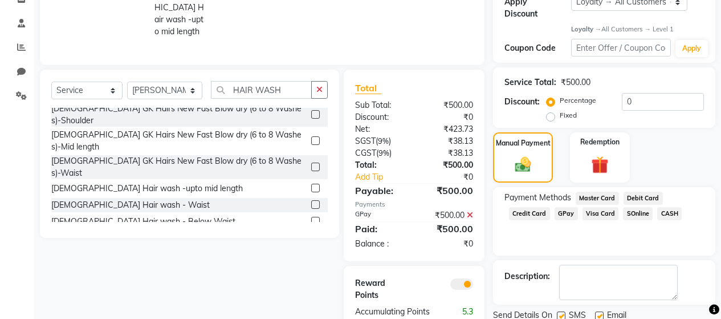
scroll to position [241, 0]
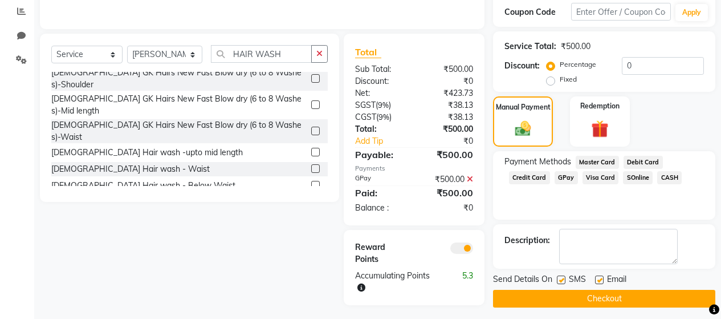
click at [562, 275] on label at bounding box center [561, 279] width 9 height 9
click at [562, 276] on input "checkbox" at bounding box center [560, 279] width 7 height 7
checkbox input "false"
drag, startPoint x: 600, startPoint y: 271, endPoint x: 597, endPoint y: 277, distance: 6.9
click at [601, 275] on label at bounding box center [599, 279] width 9 height 9
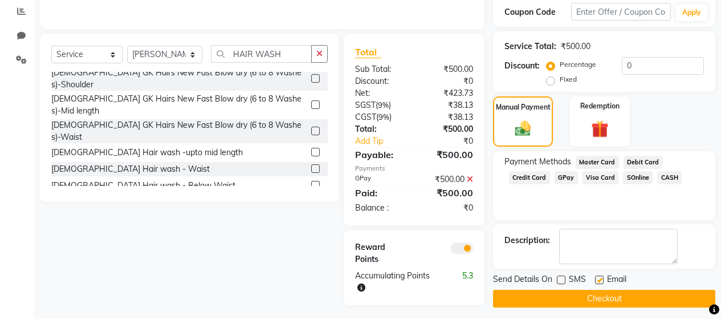
click at [601, 276] on input "checkbox" at bounding box center [598, 279] width 7 height 7
checkbox input "false"
click at [585, 292] on button "Checkout" at bounding box center [604, 299] width 222 height 18
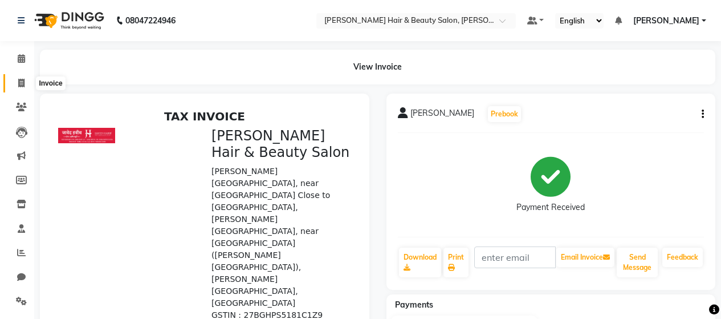
click at [19, 81] on icon at bounding box center [21, 83] width 6 height 9
select select "service"
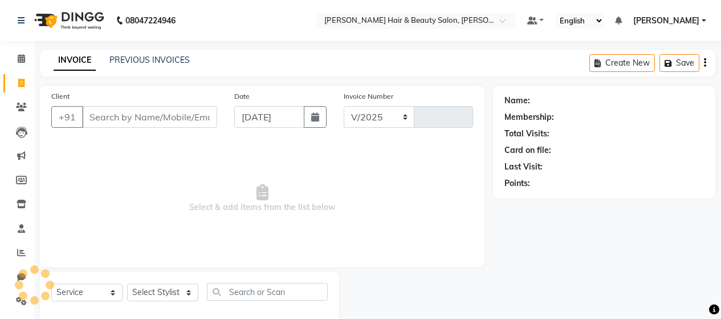
scroll to position [24, 0]
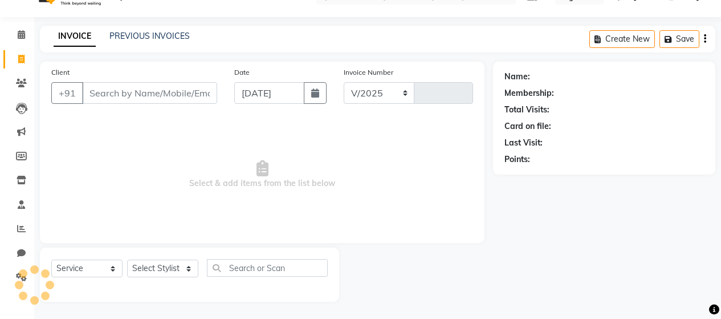
select select "7927"
type input "2777"
click at [124, 92] on input "Client" at bounding box center [149, 93] width 135 height 22
type input "a"
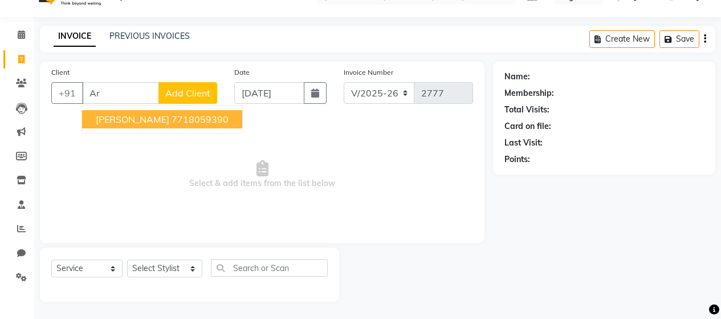
type input "A"
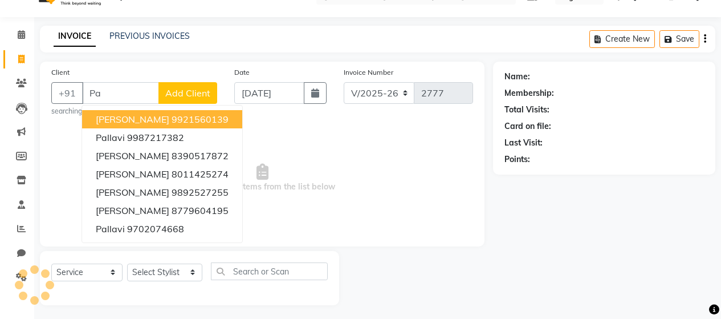
type input "P"
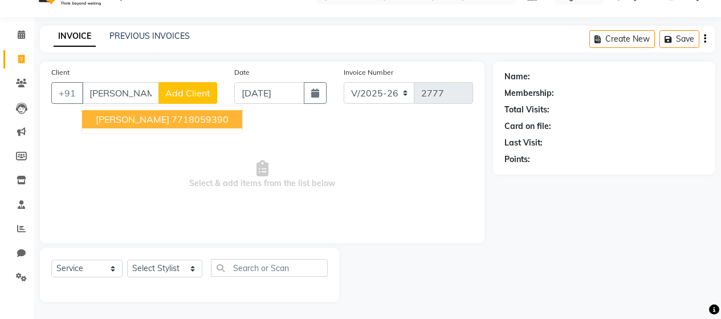
click at [135, 118] on span "[PERSON_NAME]" at bounding box center [133, 118] width 74 height 11
type input "7718059390"
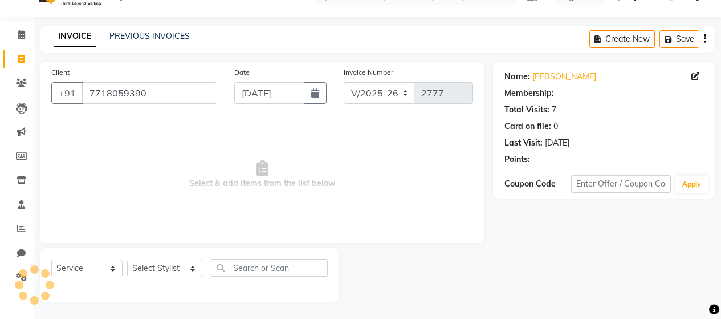
select select "2: Object"
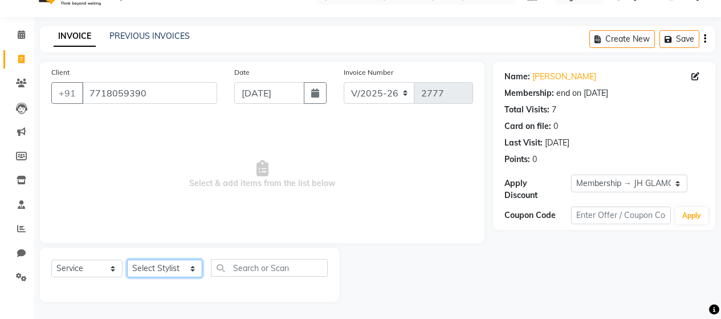
click at [185, 267] on select "Select Stylist [PERSON_NAME] Zibral [PERSON_NAME] [PERSON_NAME] [PERSON_NAME] […" at bounding box center [164, 268] width 75 height 18
select select "72245"
click at [127, 259] on select "Select Stylist [PERSON_NAME] Zibral [PERSON_NAME] [PERSON_NAME] [PERSON_NAME] […" at bounding box center [164, 268] width 75 height 18
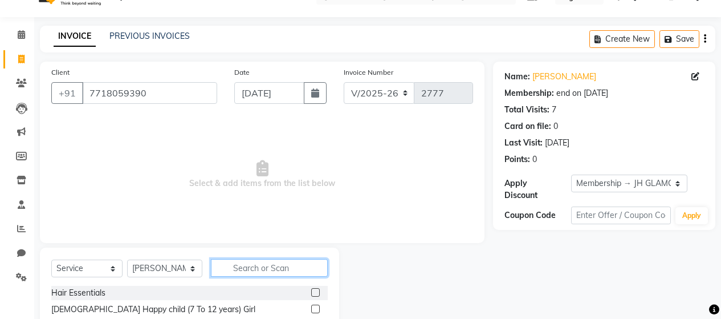
click at [251, 267] on input "text" at bounding box center [269, 268] width 117 height 18
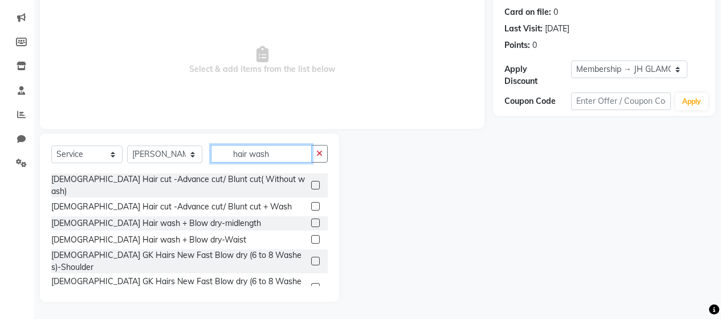
scroll to position [57, 0]
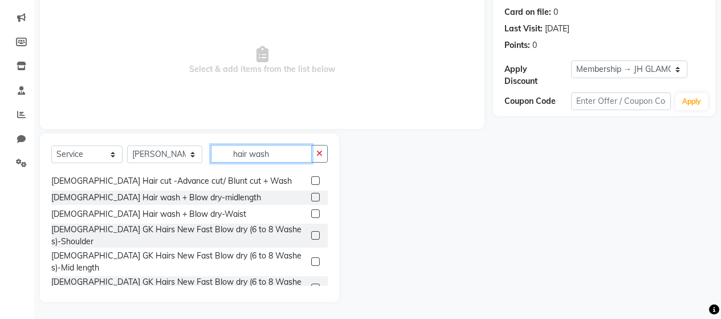
type input "hair wash"
click at [312, 302] on div at bounding box center [319, 309] width 17 height 14
click at [311, 304] on label at bounding box center [315, 308] width 9 height 9
click at [311, 306] on input "checkbox" at bounding box center [314, 309] width 7 height 7
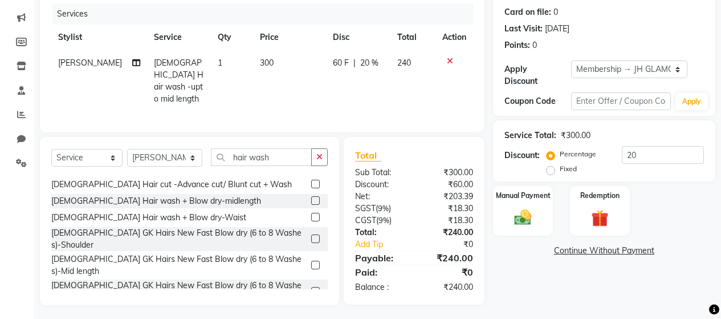
checkbox input "false"
click at [285, 70] on td "300" at bounding box center [290, 81] width 74 height 62
select select "72245"
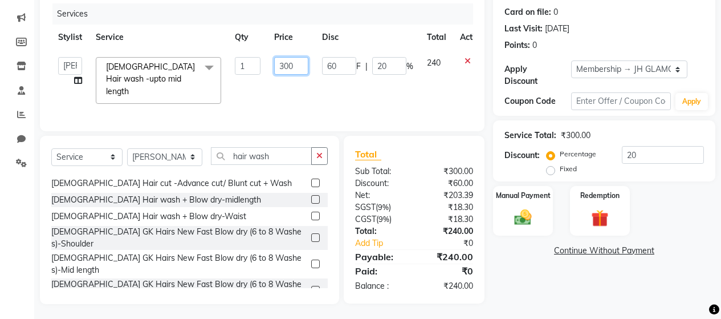
click at [284, 64] on input "300" at bounding box center [291, 66] width 34 height 18
type input "400"
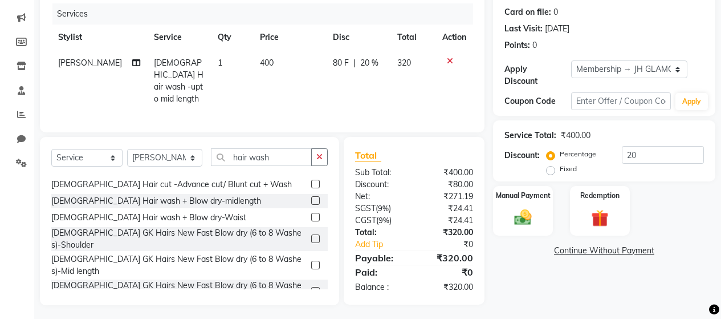
click at [278, 92] on td "400" at bounding box center [290, 81] width 74 height 62
select select "72245"
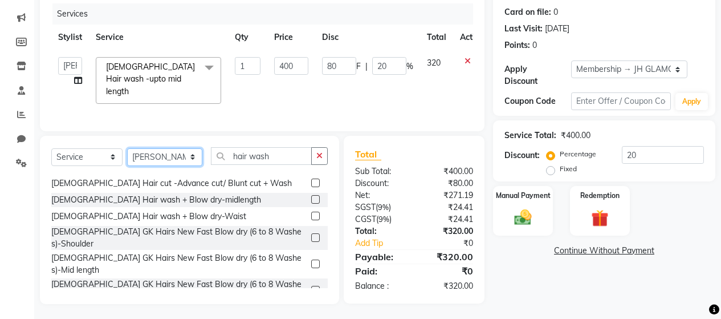
drag, startPoint x: 188, startPoint y: 154, endPoint x: 172, endPoint y: 150, distance: 16.6
click at [188, 154] on select "Select Stylist [PERSON_NAME] Zibral [PERSON_NAME] [PERSON_NAME] [PERSON_NAME] […" at bounding box center [164, 157] width 75 height 18
select select "86784"
click at [127, 148] on select "Select Stylist [PERSON_NAME] Zibral [PERSON_NAME] [PERSON_NAME] [PERSON_NAME] […" at bounding box center [164, 157] width 75 height 18
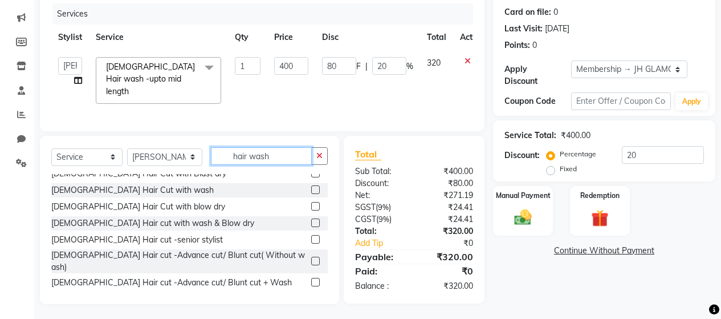
click at [276, 153] on input "hair wash" at bounding box center [261, 156] width 101 height 18
type input "h"
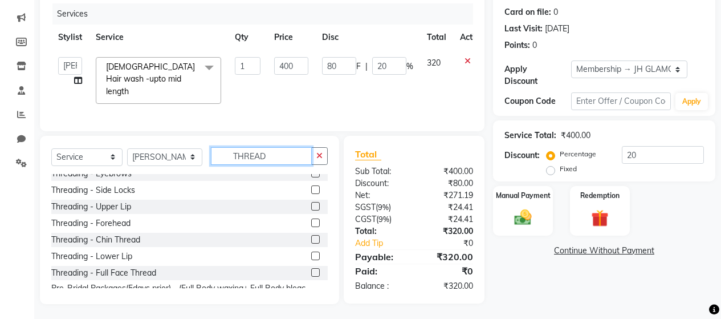
type input "THREAD"
click at [311, 203] on label at bounding box center [315, 206] width 9 height 9
click at [311, 203] on input "checkbox" at bounding box center [314, 206] width 7 height 7
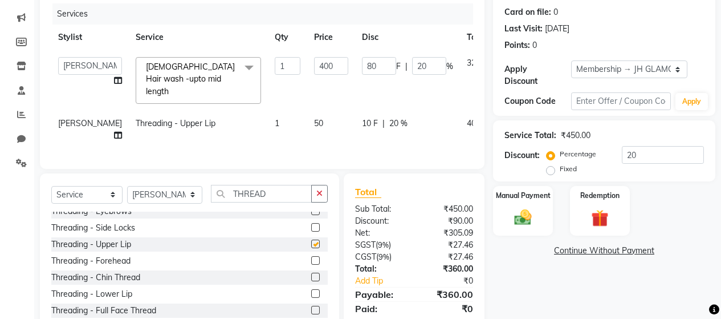
checkbox input "false"
click at [311, 281] on label at bounding box center [315, 276] width 9 height 9
click at [311, 281] on input "checkbox" at bounding box center [314, 277] width 7 height 7
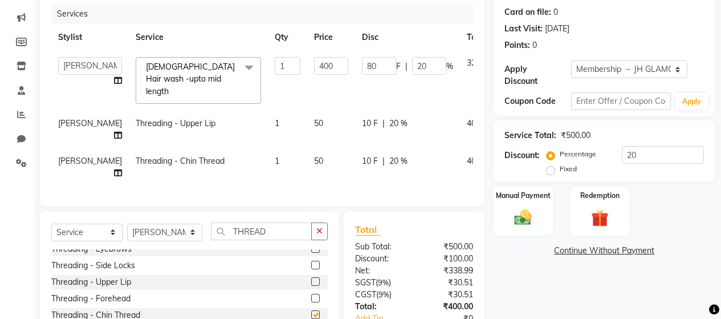
checkbox input "false"
click at [307, 112] on td "50" at bounding box center [331, 130] width 48 height 38
select select "86784"
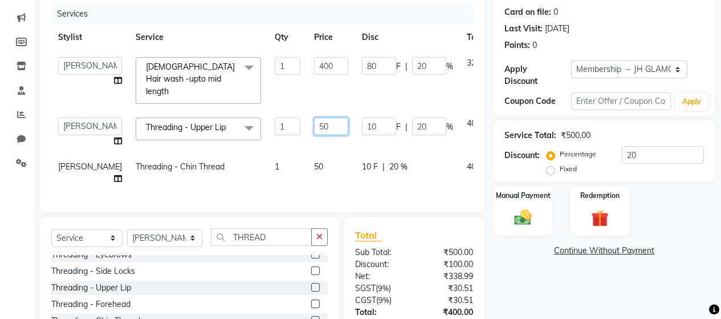
click at [314, 117] on input "50" at bounding box center [331, 126] width 34 height 18
type input "5"
type input "70"
click at [297, 145] on tbody "[PERSON_NAME] Zibral [PERSON_NAME] [PERSON_NAME] [PERSON_NAME] [PERSON_NAME] [P…" at bounding box center [290, 120] width 479 height 141
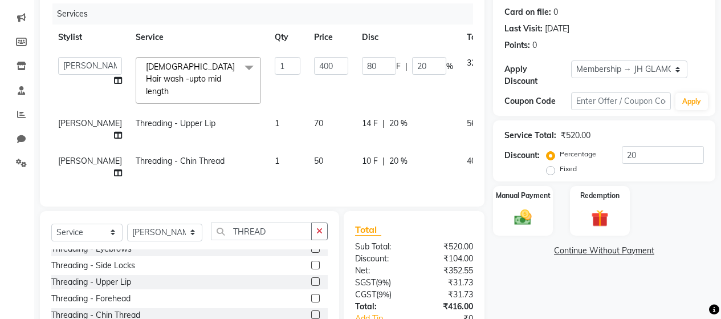
click at [307, 150] on td "50" at bounding box center [331, 167] width 48 height 38
select select "86784"
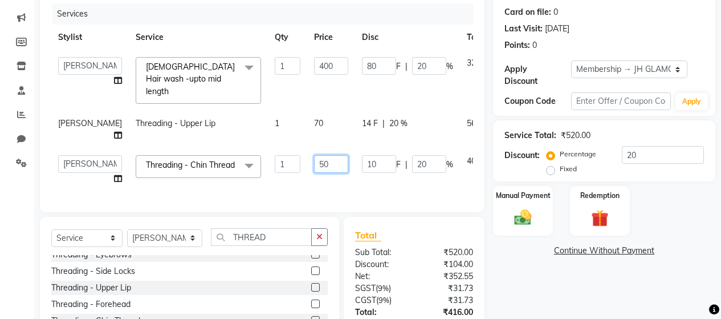
click at [314, 162] on input "50" at bounding box center [331, 164] width 34 height 18
type input "5"
type input "70"
click at [355, 190] on td "10 F | 20 %" at bounding box center [407, 169] width 105 height 43
select select "86784"
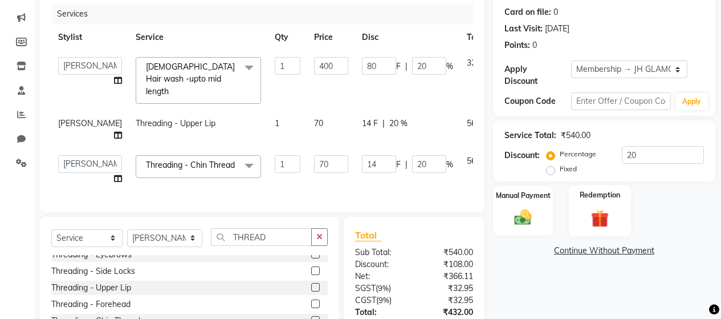
scroll to position [235, 0]
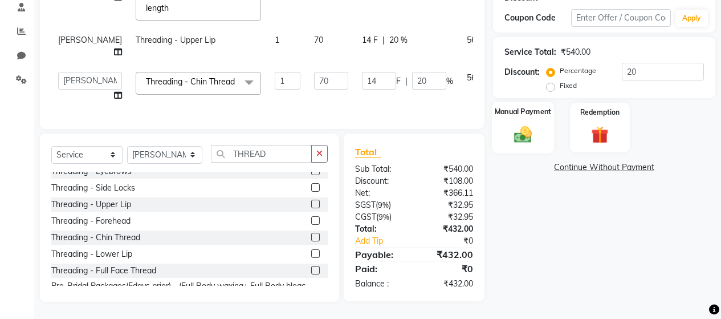
click at [524, 124] on img at bounding box center [522, 134] width 29 height 21
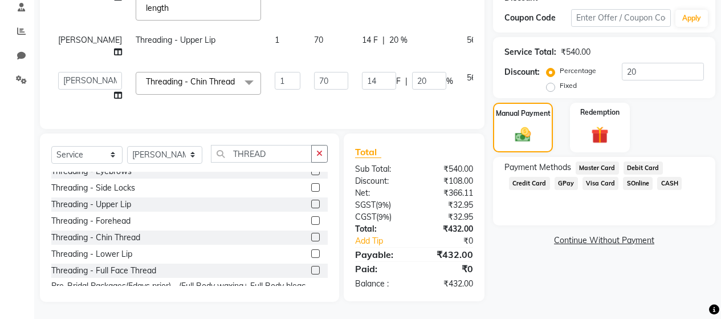
click at [561, 177] on span "GPay" at bounding box center [566, 183] width 23 height 13
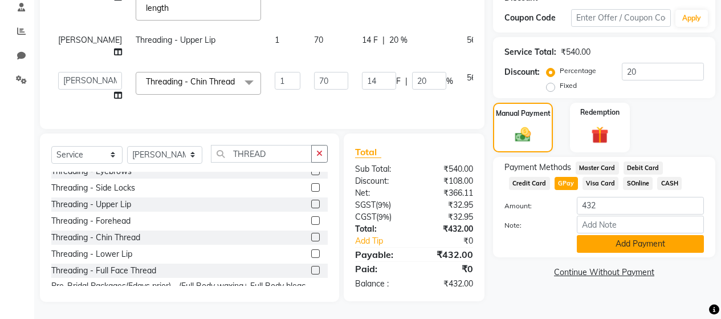
click at [606, 235] on button "Add Payment" at bounding box center [640, 244] width 127 height 18
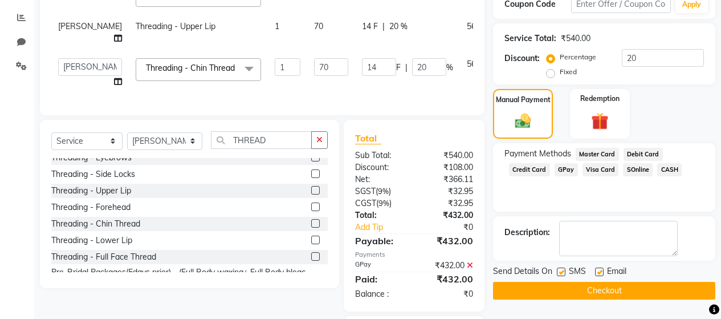
scroll to position [309, 0]
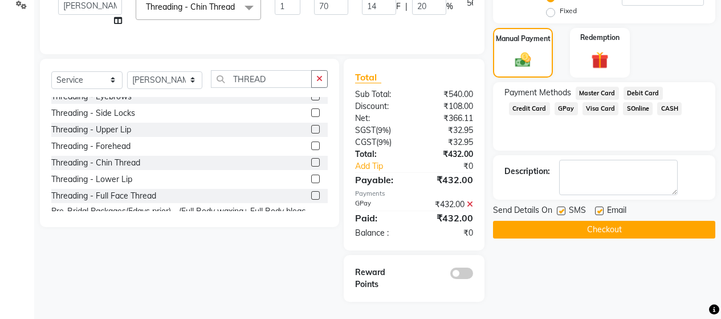
click at [565, 206] on label at bounding box center [561, 210] width 9 height 9
click at [564, 207] on input "checkbox" at bounding box center [560, 210] width 7 height 7
checkbox input "false"
click at [603, 206] on label at bounding box center [599, 210] width 9 height 9
click at [602, 207] on input "checkbox" at bounding box center [598, 210] width 7 height 7
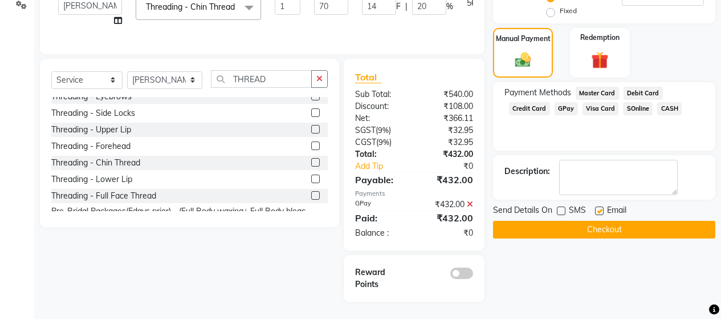
checkbox input "false"
click at [596, 221] on button "Checkout" at bounding box center [604, 230] width 222 height 18
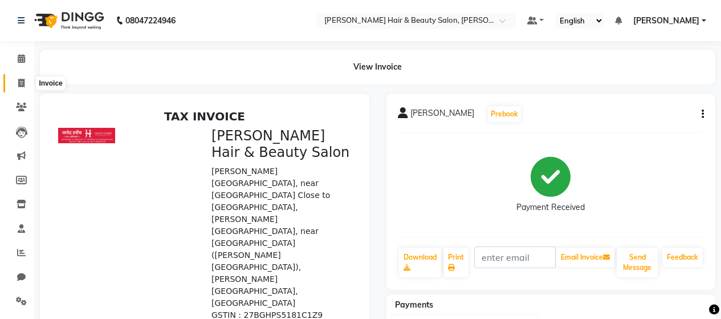
click at [22, 83] on icon at bounding box center [21, 83] width 6 height 9
select select "service"
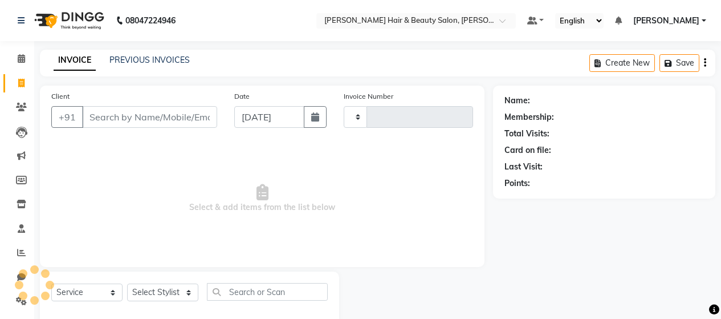
scroll to position [24, 0]
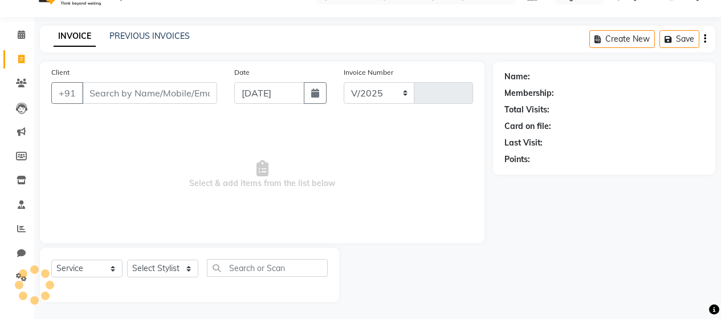
select select "7927"
type input "2778"
click at [137, 95] on input "Client" at bounding box center [149, 93] width 135 height 22
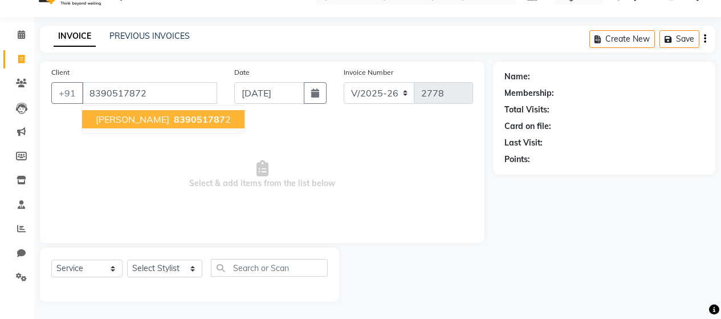
type input "8390517872"
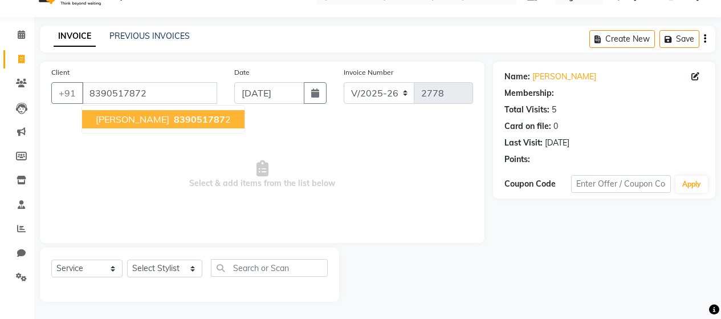
select select "2: Object"
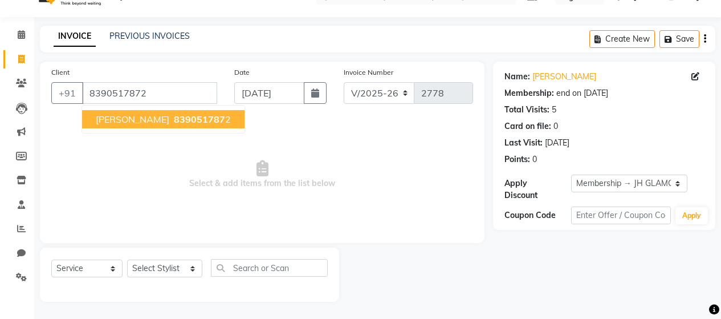
click at [112, 121] on span "[PERSON_NAME]" at bounding box center [133, 118] width 74 height 11
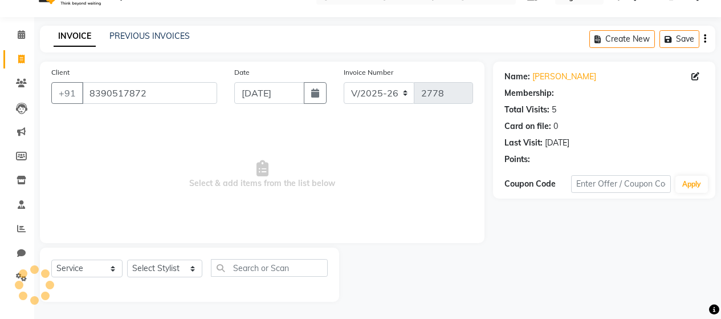
select select "2: Object"
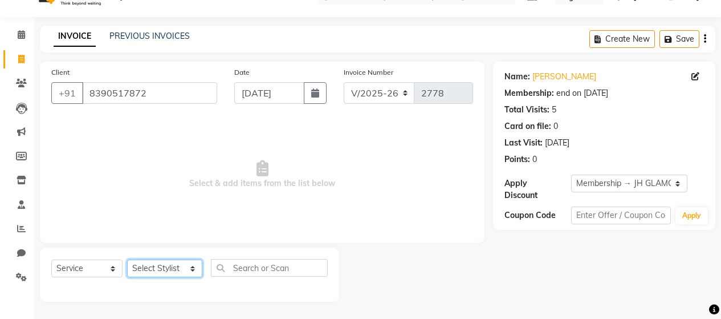
click at [189, 267] on select "Select Stylist [PERSON_NAME] Zibral [PERSON_NAME] [PERSON_NAME] [PERSON_NAME] […" at bounding box center [164, 268] width 75 height 18
select select "72248"
click at [127, 259] on select "Select Stylist [PERSON_NAME] Zibral [PERSON_NAME] [PERSON_NAME] [PERSON_NAME] […" at bounding box center [164, 268] width 75 height 18
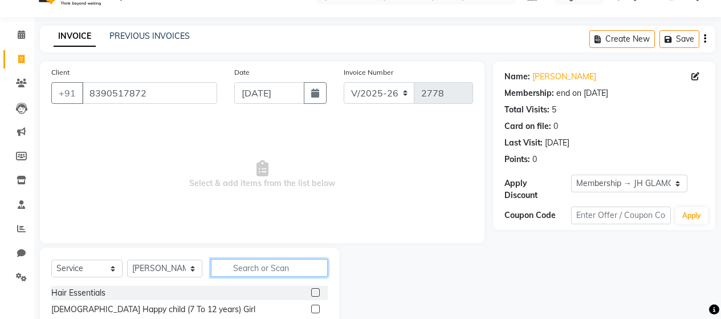
click at [299, 269] on input "text" at bounding box center [269, 268] width 117 height 18
type input "THREAD"
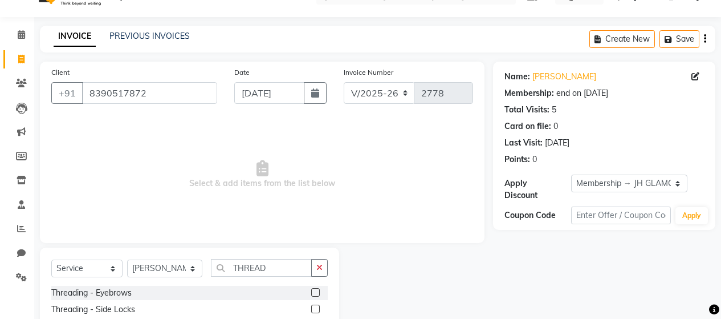
click at [311, 293] on label at bounding box center [315, 292] width 9 height 9
click at [311, 293] on input "checkbox" at bounding box center [314, 292] width 7 height 7
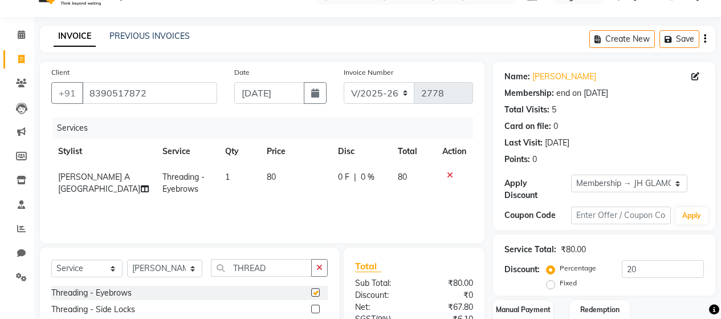
checkbox input "false"
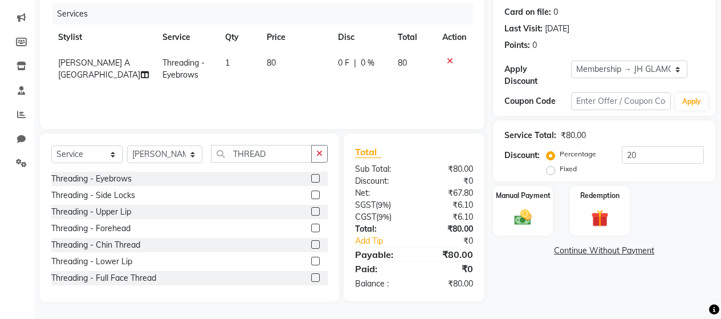
click at [311, 210] on label at bounding box center [315, 211] width 9 height 9
click at [311, 210] on input "checkbox" at bounding box center [314, 211] width 7 height 7
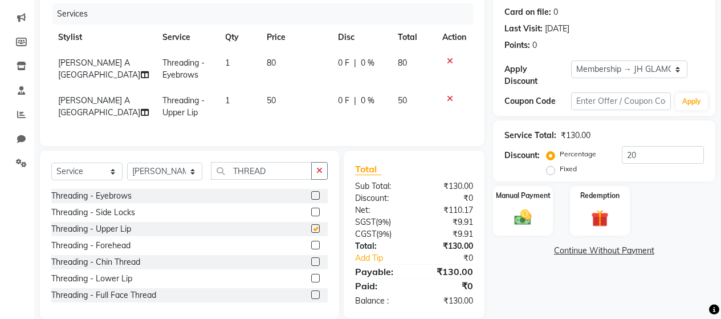
checkbox input "false"
click at [284, 108] on td "50" at bounding box center [295, 107] width 71 height 38
select select "72248"
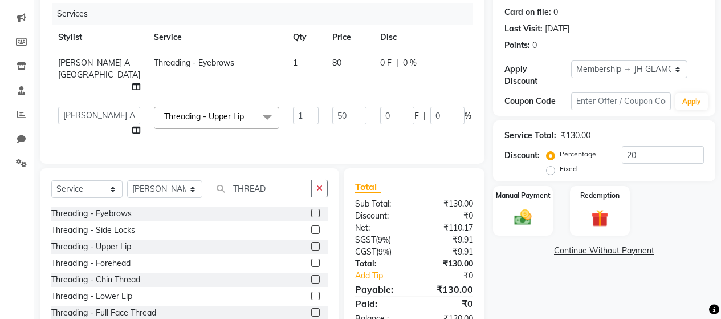
click at [325, 62] on td "80" at bounding box center [349, 75] width 48 height 50
select select "72248"
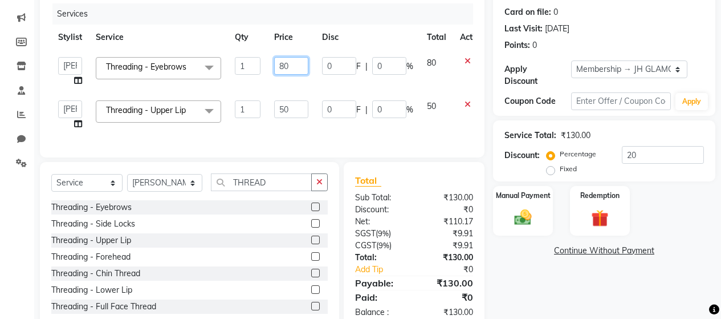
click at [299, 62] on input "80" at bounding box center [291, 66] width 34 height 18
type input "8"
type input "100"
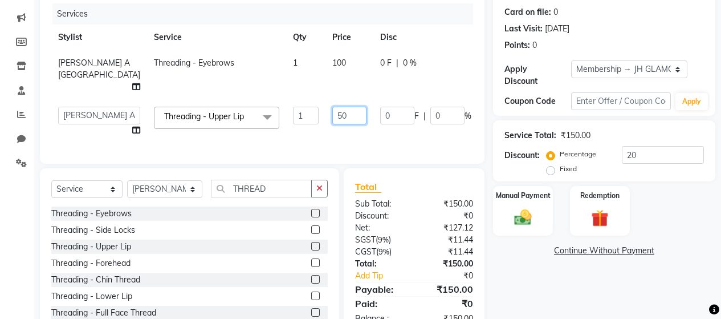
click at [332, 111] on input "50" at bounding box center [349, 116] width 34 height 18
type input "5"
type input "70"
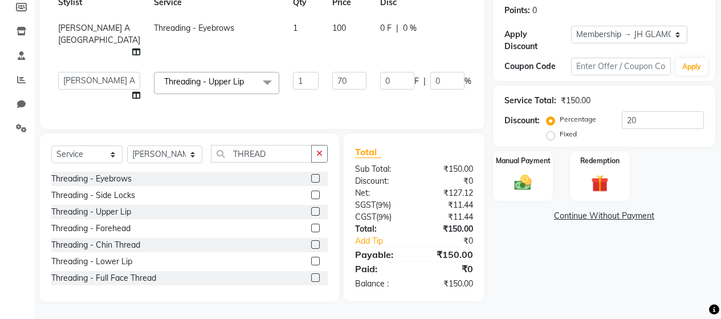
click at [517, 279] on div "Name: [PERSON_NAME] Membership: end on [DATE] Total Visits: 5 Card on file: 0 L…" at bounding box center [608, 107] width 231 height 389
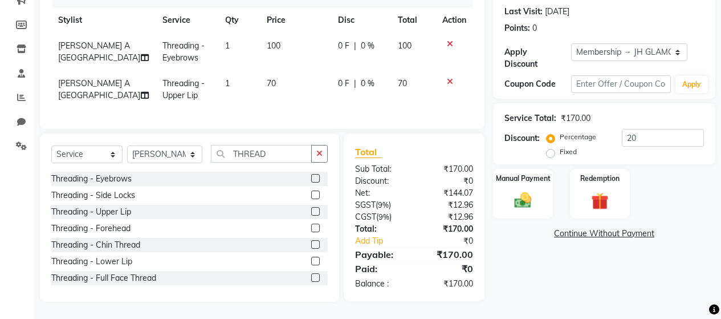
scroll to position [164, 0]
click at [650, 129] on input "20" at bounding box center [663, 138] width 82 height 18
type input "2"
click at [522, 256] on div "Name: [PERSON_NAME] Membership: end on [DATE] Total Visits: 5 Card on file: 0 L…" at bounding box center [608, 115] width 231 height 371
click at [525, 190] on img at bounding box center [522, 200] width 29 height 21
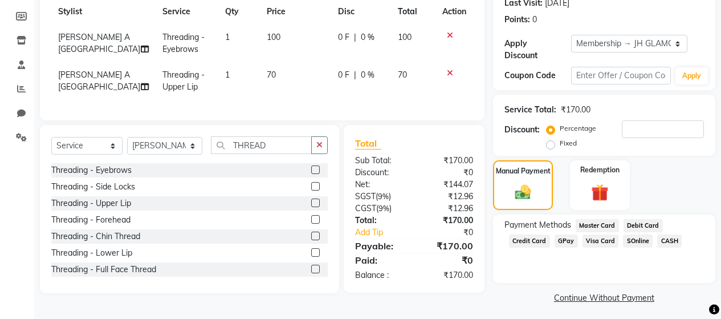
click at [663, 234] on span "CASH" at bounding box center [669, 240] width 25 height 13
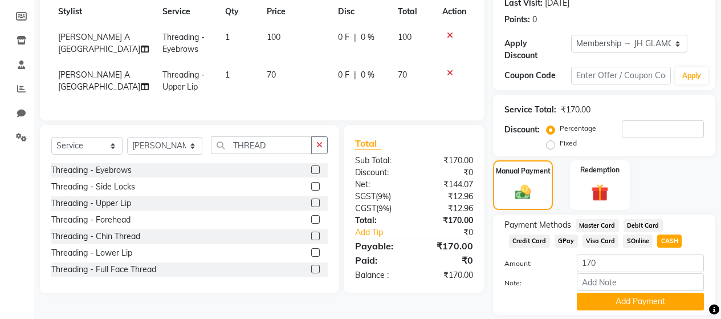
scroll to position [191, 0]
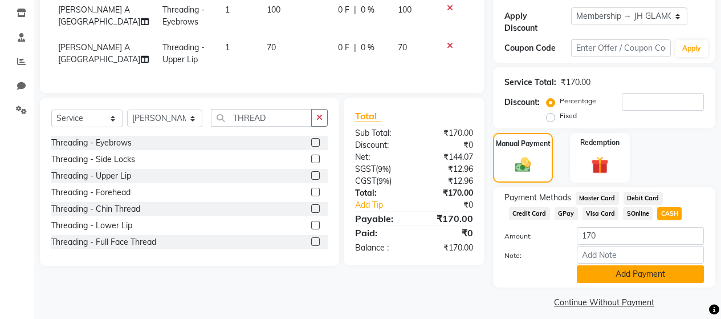
click at [601, 265] on button "Add Payment" at bounding box center [640, 274] width 127 height 18
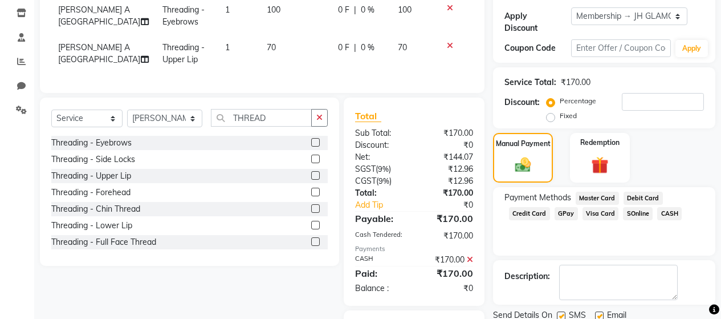
scroll to position [255, 0]
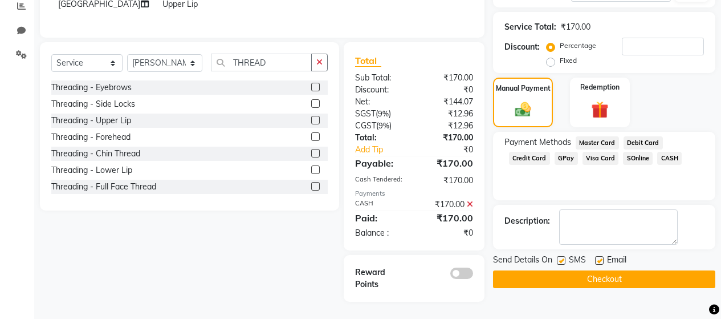
click at [559, 256] on label at bounding box center [561, 260] width 9 height 9
click at [559, 257] on input "checkbox" at bounding box center [560, 260] width 7 height 7
checkbox input "false"
click at [598, 256] on label at bounding box center [599, 260] width 9 height 9
click at [598, 257] on input "checkbox" at bounding box center [598, 260] width 7 height 7
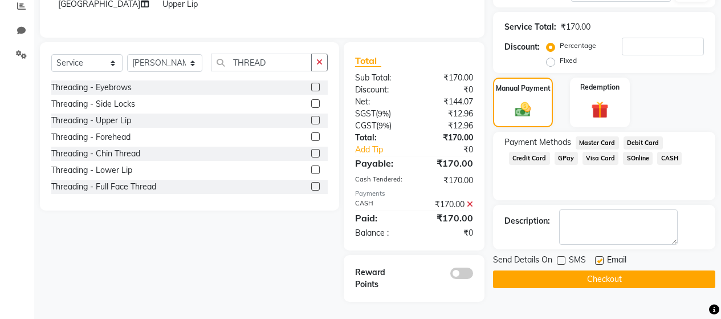
checkbox input "false"
click at [604, 270] on button "Checkout" at bounding box center [604, 279] width 222 height 18
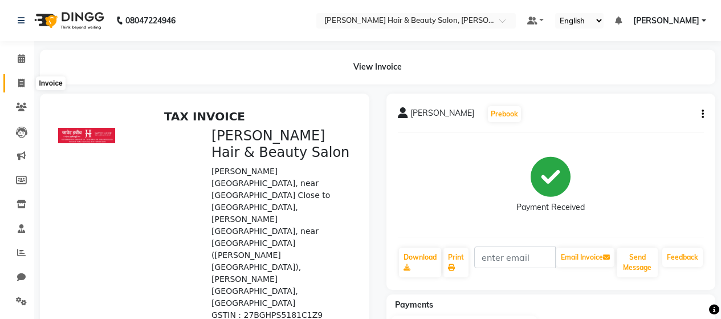
click at [19, 80] on icon at bounding box center [21, 83] width 6 height 9
select select "service"
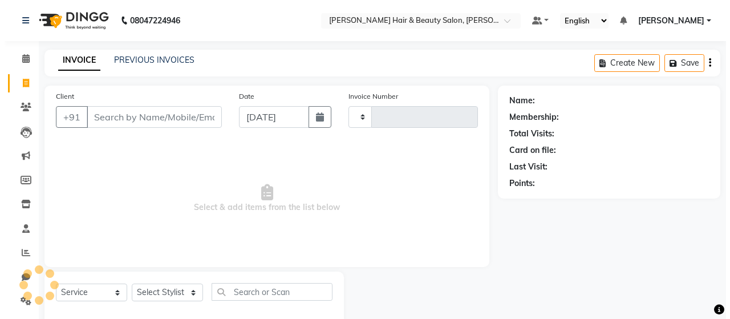
scroll to position [24, 0]
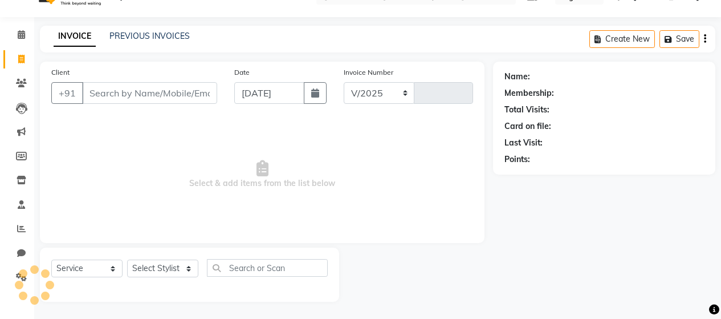
select select "7927"
type input "2779"
click at [156, 97] on input "Client" at bounding box center [149, 93] width 135 height 22
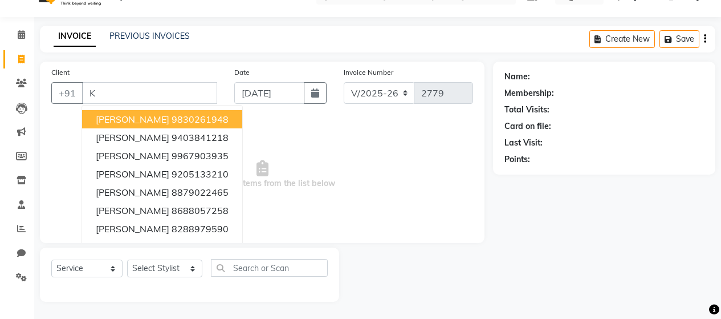
type input "K"
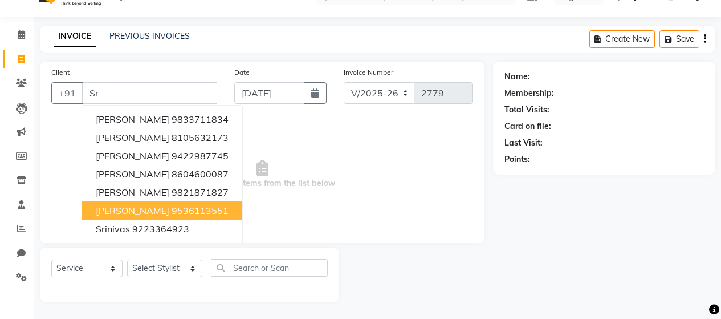
type input "S"
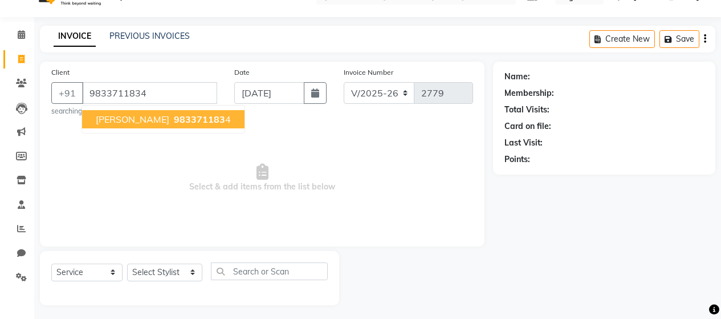
type input "9833711834"
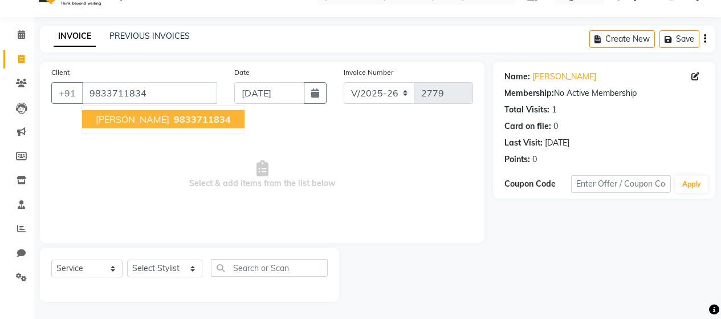
click at [174, 125] on button "[PERSON_NAME] 9833711834" at bounding box center [163, 119] width 162 height 18
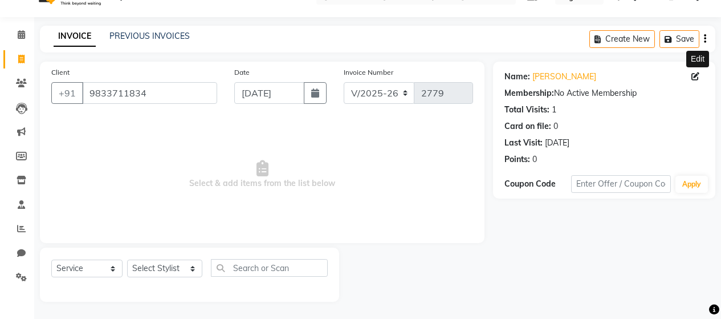
click at [694, 77] on icon at bounding box center [695, 76] width 8 height 8
select select "[DEMOGRAPHIC_DATA]"
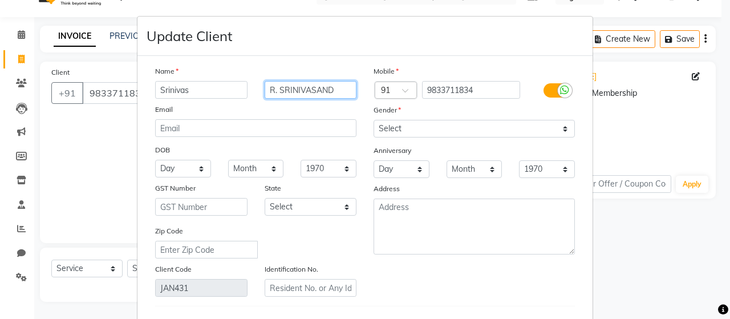
click at [340, 89] on input "R. SRINIVASAND" at bounding box center [310, 90] width 92 height 18
type input "R."
click at [306, 108] on div "Email" at bounding box center [255, 111] width 218 height 16
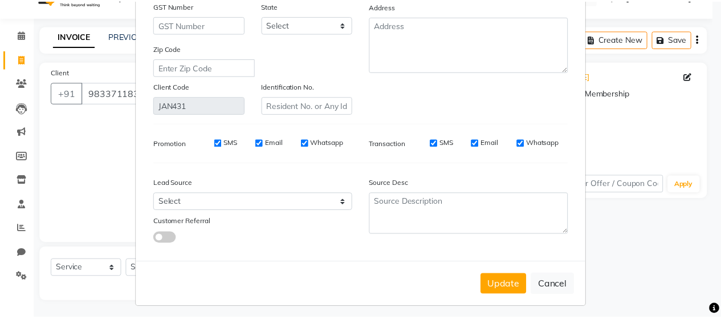
scroll to position [187, 0]
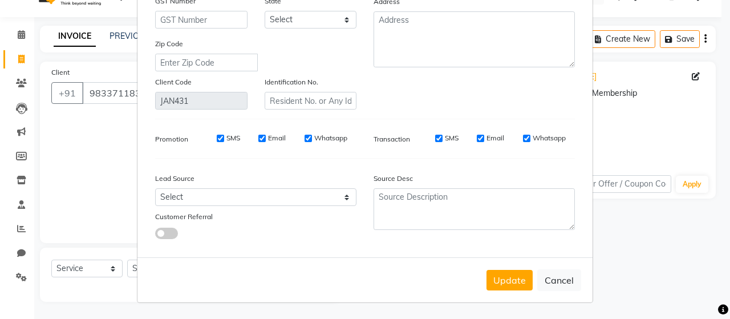
click at [227, 137] on label "SMS" at bounding box center [233, 138] width 14 height 10
click at [224, 137] on input "SMS" at bounding box center [220, 138] width 7 height 7
checkbox input "false"
click at [272, 139] on label "Email" at bounding box center [277, 138] width 18 height 10
click at [266, 139] on input "Email" at bounding box center [261, 138] width 7 height 7
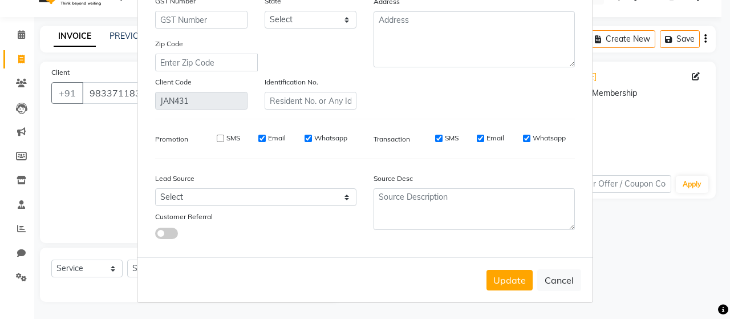
checkbox input "false"
click at [323, 135] on label "Whatsapp" at bounding box center [330, 138] width 33 height 10
click at [312, 135] on input "Whatsapp" at bounding box center [307, 138] width 7 height 7
checkbox input "false"
click at [445, 138] on label "SMS" at bounding box center [452, 138] width 14 height 10
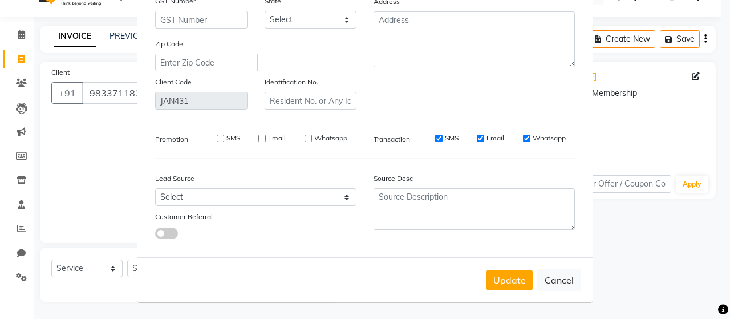
click at [442, 138] on input "SMS" at bounding box center [438, 138] width 7 height 7
checkbox input "false"
click at [488, 136] on label "Email" at bounding box center [495, 138] width 18 height 10
click at [484, 136] on input "Email" at bounding box center [480, 138] width 7 height 7
checkbox input "false"
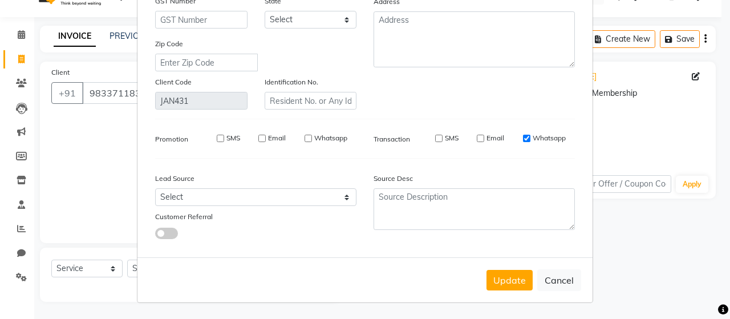
click at [549, 139] on label "Whatsapp" at bounding box center [548, 138] width 33 height 10
click at [530, 139] on input "Whatsapp" at bounding box center [526, 138] width 7 height 7
checkbox input "false"
click at [500, 285] on button "Update" at bounding box center [509, 280] width 46 height 21
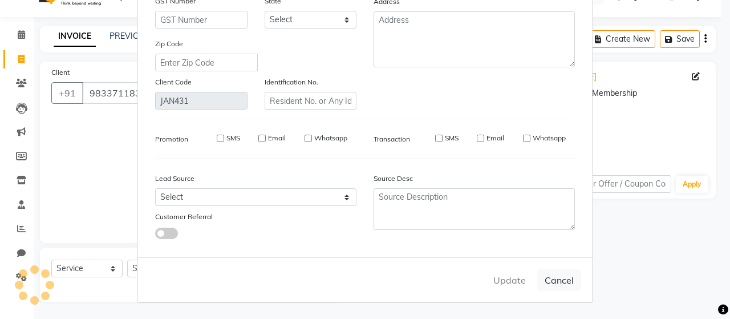
select select
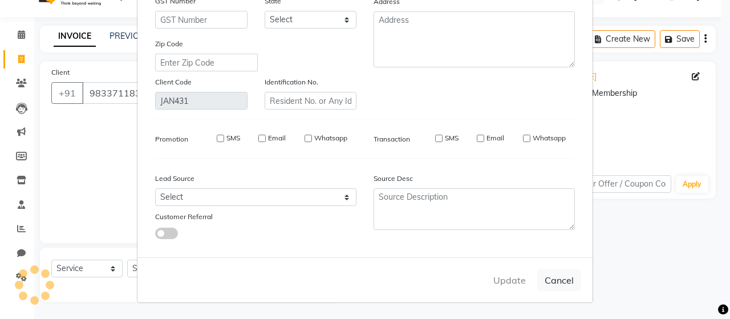
select select
checkbox input "false"
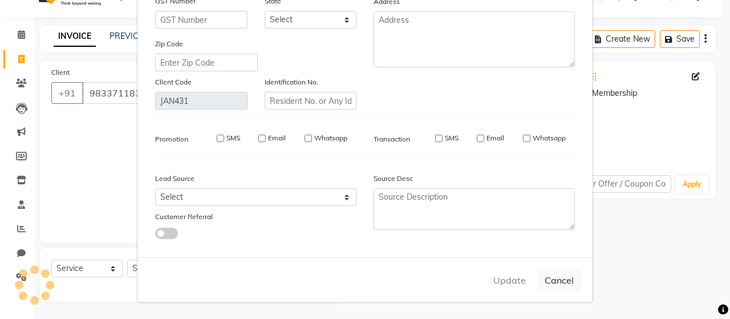
checkbox input "false"
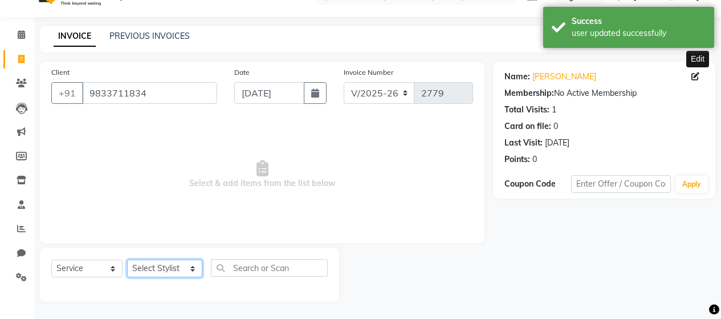
click at [185, 269] on select "Select Stylist [PERSON_NAME] Zibral [PERSON_NAME] [PERSON_NAME] [PERSON_NAME] […" at bounding box center [164, 268] width 75 height 18
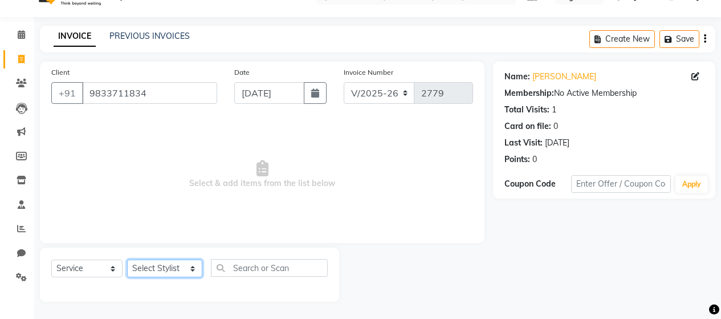
select select "72245"
click at [127, 259] on select "Select Stylist [PERSON_NAME] Zibral [PERSON_NAME] [PERSON_NAME] [PERSON_NAME] […" at bounding box center [164, 268] width 75 height 18
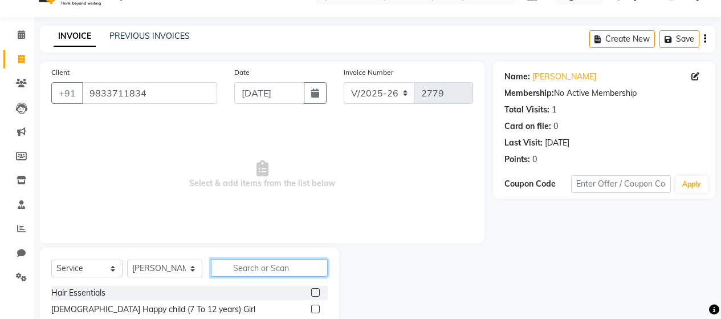
click at [257, 265] on input "text" at bounding box center [269, 268] width 117 height 18
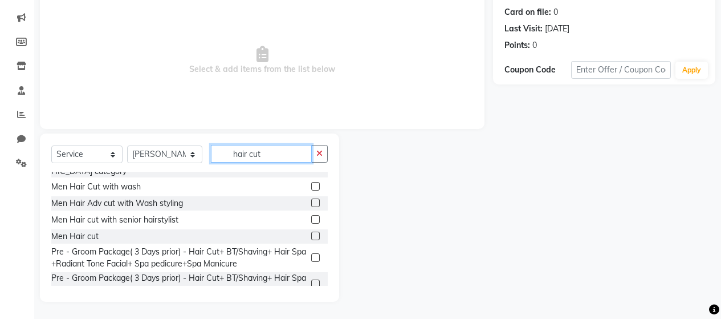
scroll to position [239, 0]
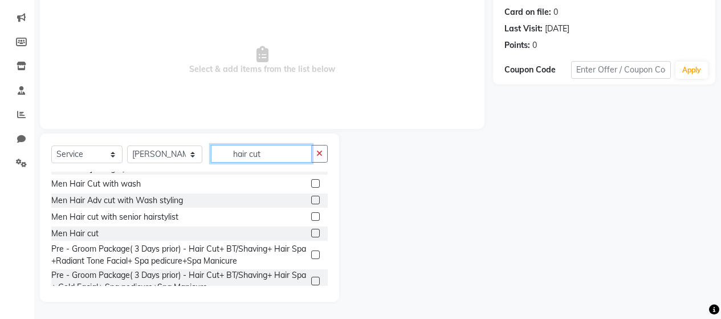
type input "hair cut"
click at [311, 229] on label at bounding box center [315, 233] width 9 height 9
click at [311, 230] on input "checkbox" at bounding box center [314, 233] width 7 height 7
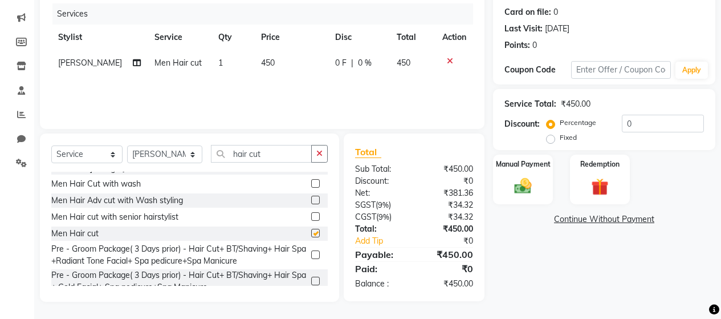
checkbox input "false"
click at [520, 190] on img at bounding box center [522, 186] width 29 height 21
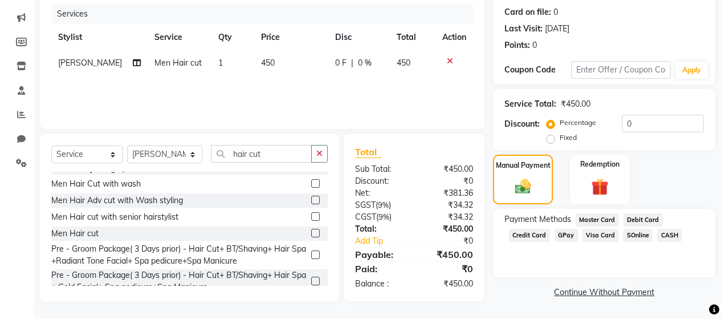
click at [666, 235] on span "CASH" at bounding box center [669, 235] width 25 height 13
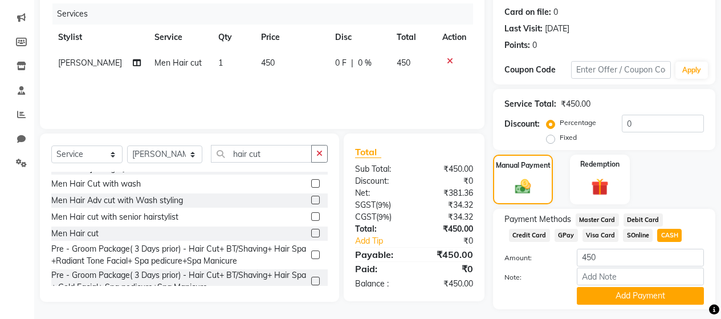
scroll to position [169, 0]
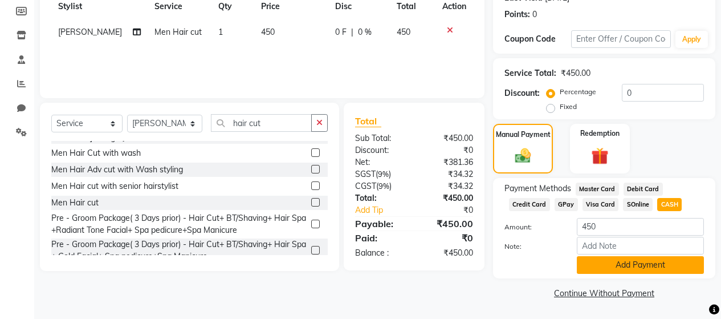
click at [613, 260] on button "Add Payment" at bounding box center [640, 265] width 127 height 18
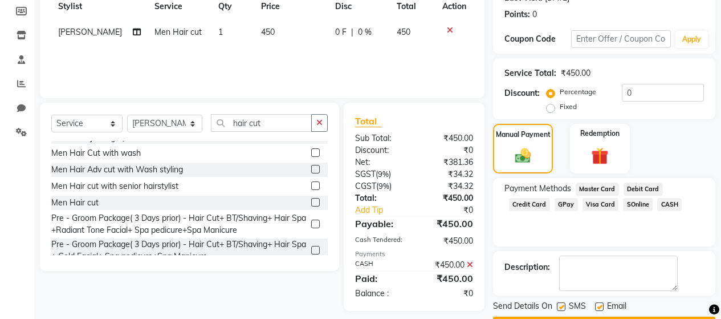
scroll to position [201, 0]
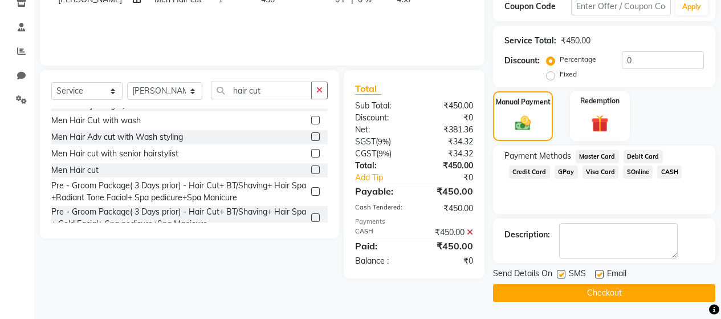
click at [563, 274] on label at bounding box center [561, 274] width 9 height 9
click at [563, 274] on input "checkbox" at bounding box center [560, 274] width 7 height 7
checkbox input "false"
click at [600, 272] on label at bounding box center [599, 274] width 9 height 9
click at [600, 272] on input "checkbox" at bounding box center [598, 274] width 7 height 7
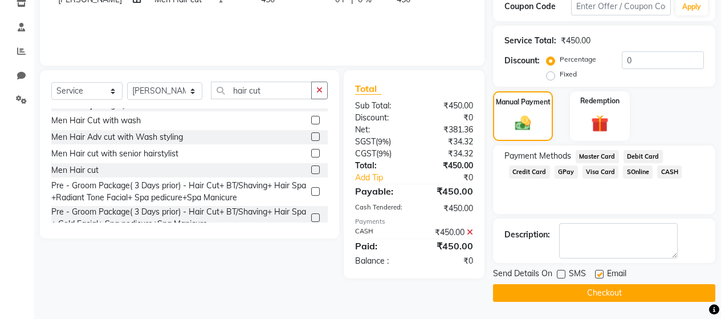
checkbox input "false"
click at [583, 292] on button "Checkout" at bounding box center [604, 293] width 222 height 18
